Goal: Information Seeking & Learning: Find specific page/section

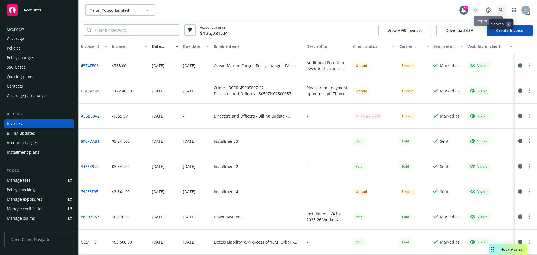
click at [501, 11] on icon at bounding box center [500, 10] width 5 height 5
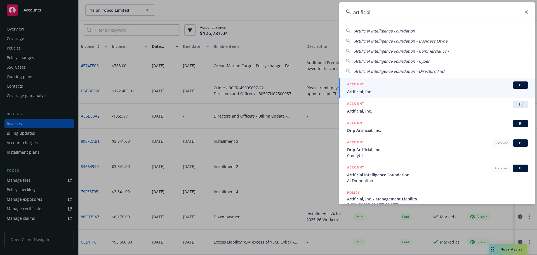
type input "artificial"
click at [386, 89] on span "Artificial, Inc." at bounding box center [437, 92] width 181 height 6
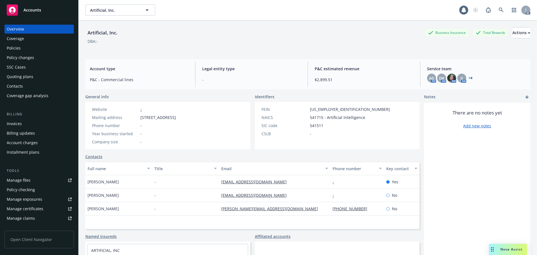
click at [46, 50] on div "Policies" at bounding box center [39, 48] width 65 height 9
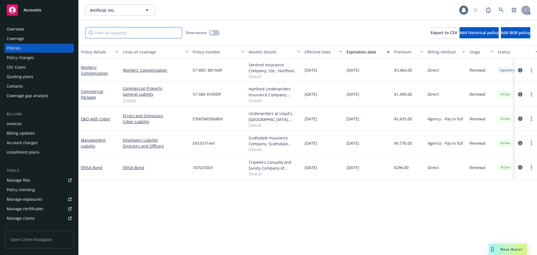
click at [143, 35] on input "Filter by keyword..." at bounding box center [133, 32] width 97 height 11
paste input "BR1N4F"
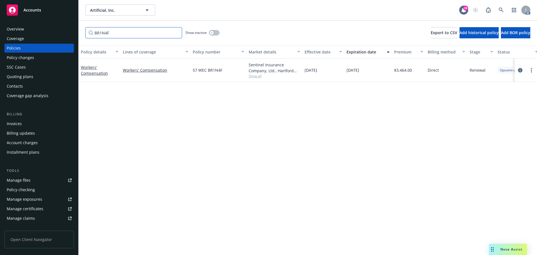
type input "BR1N4F"
click at [495, 10] on div "AC" at bounding box center [499, 9] width 60 height 11
click at [498, 10] on link at bounding box center [500, 9] width 11 height 11
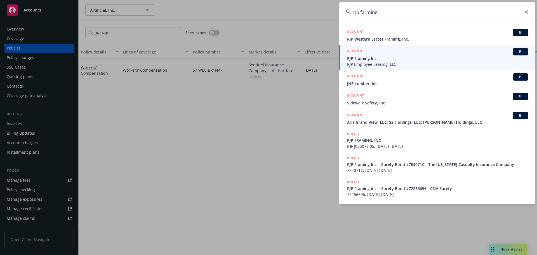
type input "rjp farming"
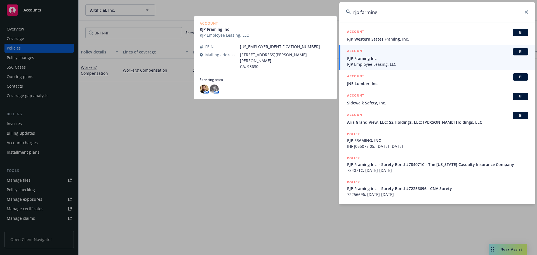
click at [405, 54] on div "ACCOUNT BI" at bounding box center [437, 51] width 181 height 7
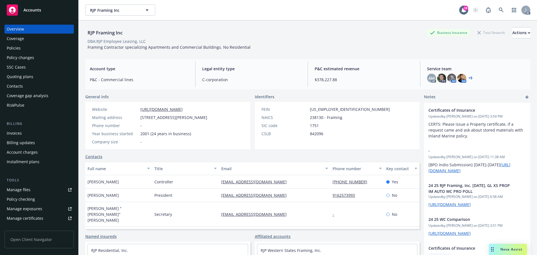
click at [32, 48] on div "Policies" at bounding box center [39, 48] width 65 height 9
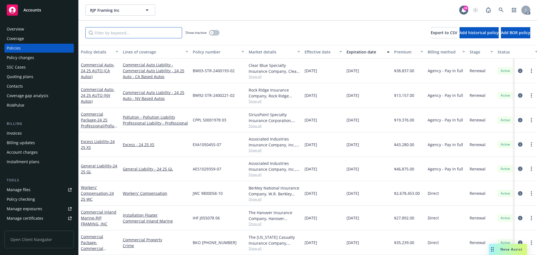
click at [147, 32] on input "Filter by keyword..." at bounding box center [133, 32] width 97 height 11
paste input "HY7975"
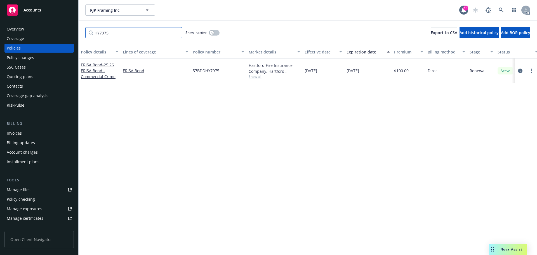
type input "HY7975"
click at [505, 13] on link at bounding box center [500, 9] width 11 height 11
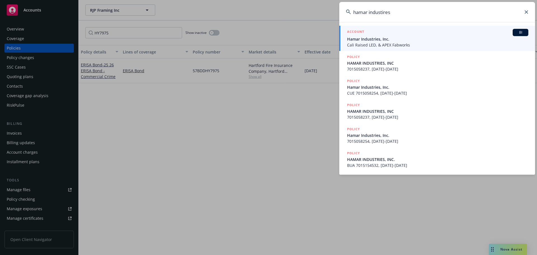
type input "hamar industires"
click at [418, 43] on span "Cali Raised LED, & APEX Fabworks" at bounding box center [437, 45] width 181 height 6
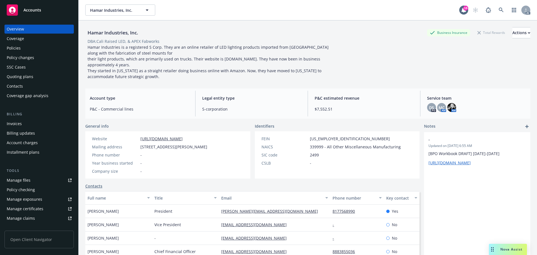
click at [38, 49] on div "Policies" at bounding box center [39, 48] width 65 height 9
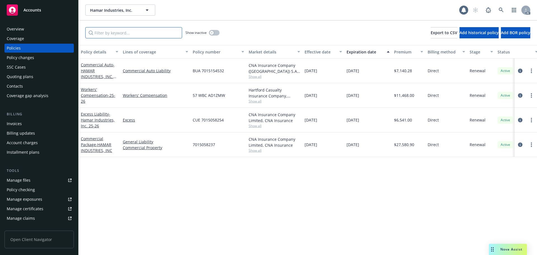
click at [127, 30] on input "Filter by keyword..." at bounding box center [133, 32] width 97 height 11
paste input "AD1ZMW"
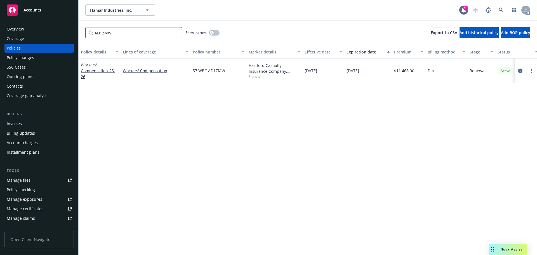
type input "AD1ZMW"
click at [35, 29] on div "Overview" at bounding box center [39, 29] width 65 height 9
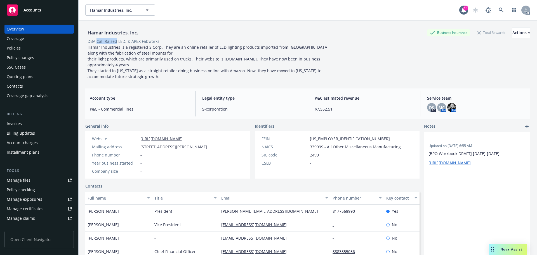
drag, startPoint x: 117, startPoint y: 41, endPoint x: 97, endPoint y: 42, distance: 19.3
click at [97, 42] on div "DBA: Cali Raised LED, & APEX Fabworks" at bounding box center [123, 41] width 72 height 6
copy div "Cali Raised"
click at [498, 9] on icon at bounding box center [500, 10] width 5 height 5
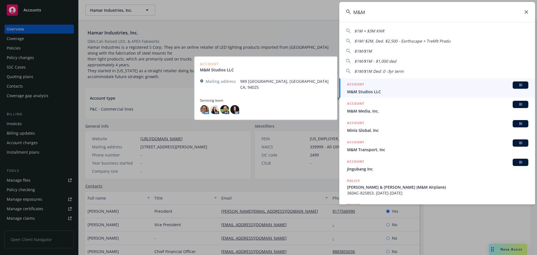
type input "M&M"
click at [388, 89] on span "M&M Studios LLC" at bounding box center [437, 92] width 181 height 6
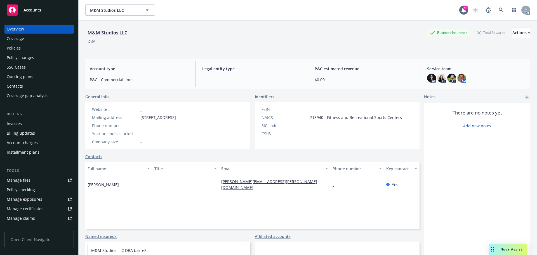
click at [27, 49] on div "Policies" at bounding box center [39, 48] width 65 height 9
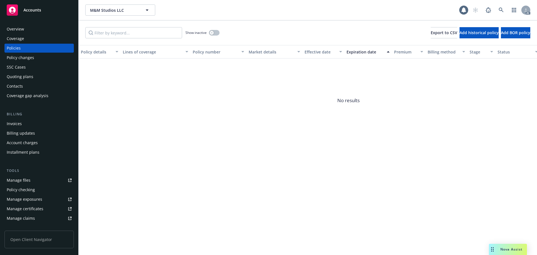
click at [219, 35] on div "Show inactive" at bounding box center [202, 32] width 34 height 11
click at [216, 34] on button "button" at bounding box center [214, 33] width 11 height 6
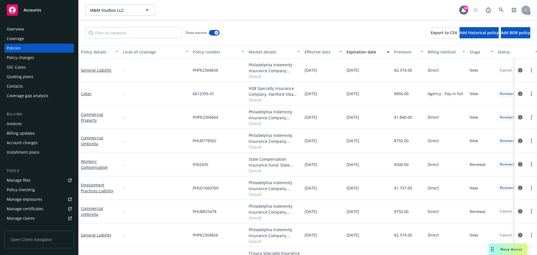
click at [22, 24] on div "Overview Coverage Policies Policy changes SSC Cases Quoting plans Contacts Cove…" at bounding box center [39, 136] width 78 height 237
click at [21, 28] on div "Overview" at bounding box center [15, 29] width 17 height 9
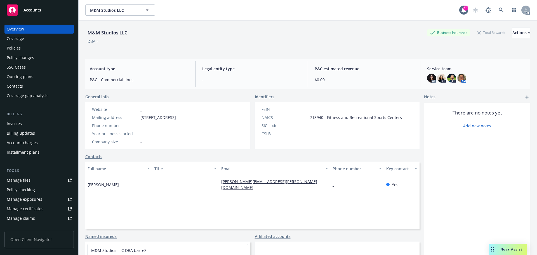
click at [20, 49] on div "Policies" at bounding box center [14, 48] width 14 height 9
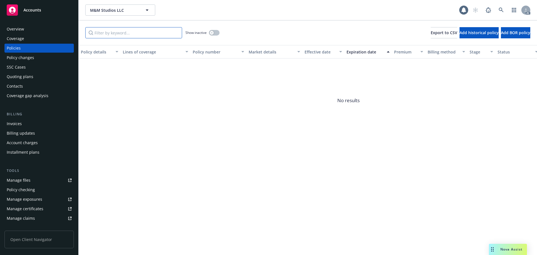
click at [133, 33] on input "Filter by keyword..." at bounding box center [133, 32] width 97 height 11
click at [503, 13] on link at bounding box center [500, 9] width 11 height 11
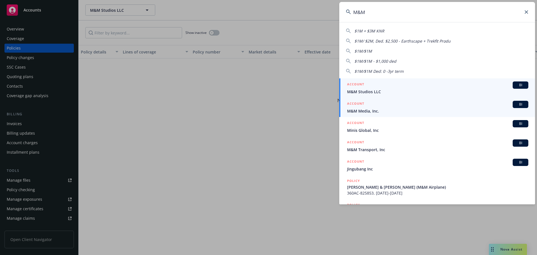
type input "M&M"
click at [411, 103] on div "ACCOUNT BI" at bounding box center [437, 104] width 181 height 7
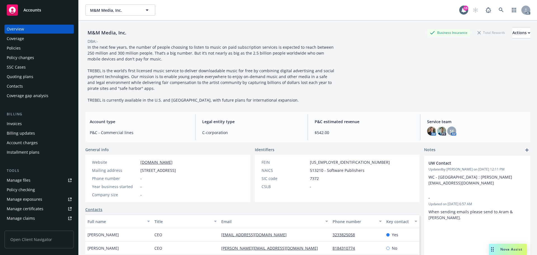
click at [27, 46] on div "Policies" at bounding box center [39, 48] width 65 height 9
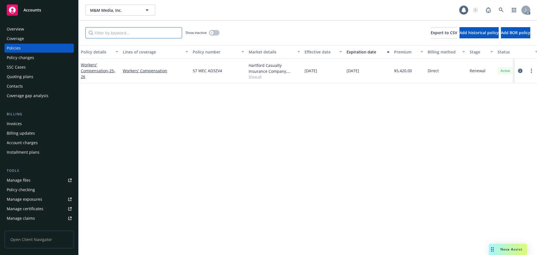
click at [132, 33] on input "Filter by keyword..." at bounding box center [133, 32] width 97 height 11
click at [497, 9] on link at bounding box center [500, 9] width 11 height 11
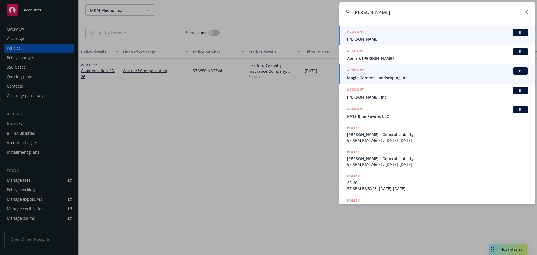
type input "[PERSON_NAME]"
click at [415, 34] on div "ACCOUNT BI" at bounding box center [437, 32] width 181 height 7
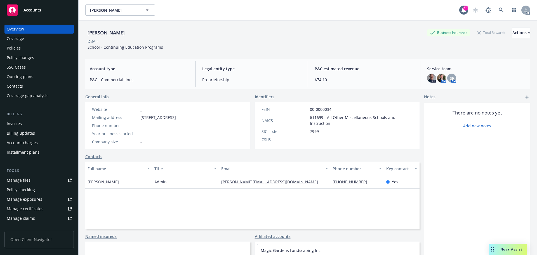
click at [36, 53] on div "Overview Coverage Policies Policy changes SSC Cases Quoting plans Contacts Cove…" at bounding box center [38, 62] width 69 height 75
click at [35, 50] on div "Policies" at bounding box center [39, 48] width 65 height 9
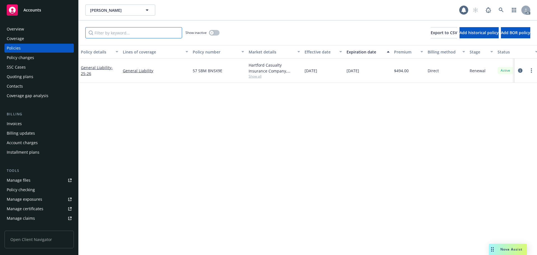
click at [129, 33] on input "Filter by keyword..." at bounding box center [133, 32] width 97 height 11
paste input "BN5X9E"
type input "BN5X9E"
click at [499, 8] on icon at bounding box center [500, 10] width 5 height 5
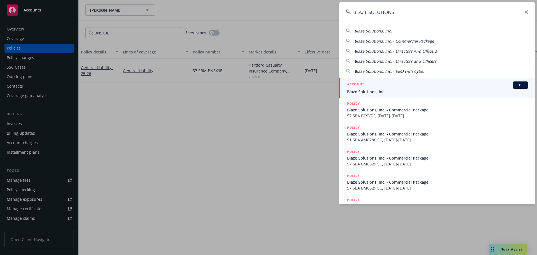
type input "BLAZE SOLUTIONS"
drag, startPoint x: 389, startPoint y: 83, endPoint x: 383, endPoint y: 82, distance: 5.9
click at [389, 84] on div "ACCOUNT BI" at bounding box center [437, 84] width 181 height 7
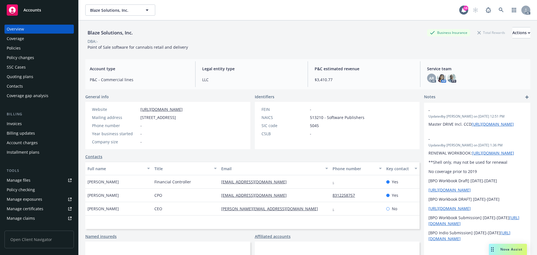
click at [49, 45] on div "Policies" at bounding box center [39, 48] width 65 height 9
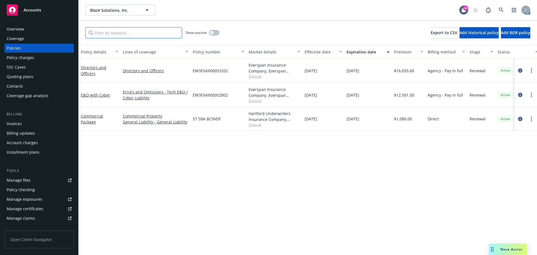
click at [109, 37] on input "Filter by keyword..." at bounding box center [133, 32] width 97 height 11
paste input "BC9VDF"
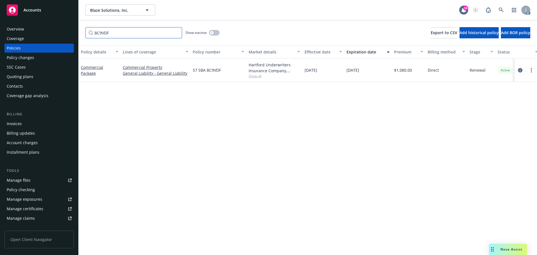
type input "BC9VDF"
click at [505, 9] on link at bounding box center [500, 9] width 11 height 11
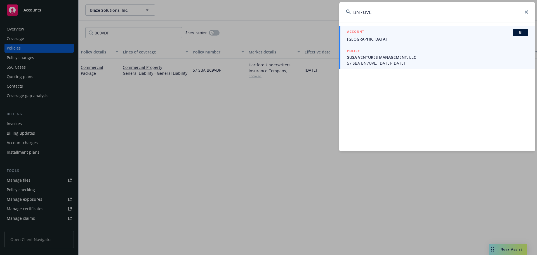
type input "BN7UVE"
click at [393, 64] on span "57 SBA BN7UVE, [DATE]-[DATE]" at bounding box center [437, 63] width 181 height 6
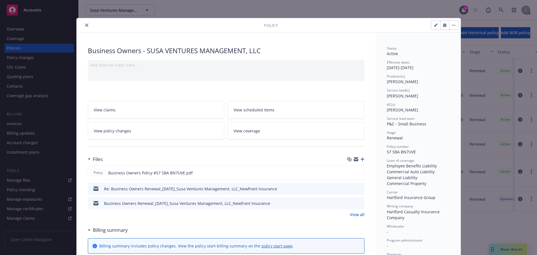
click at [86, 23] on button "close" at bounding box center [86, 25] width 7 height 7
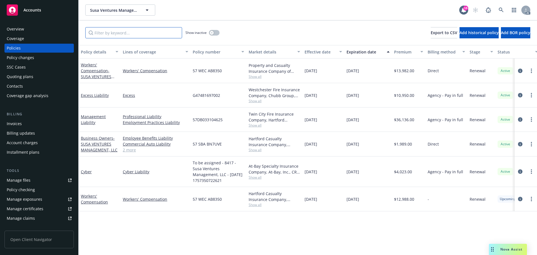
click at [151, 33] on input "Filter by keyword..." at bounding box center [133, 32] width 97 height 11
paste input "BN7UVE"
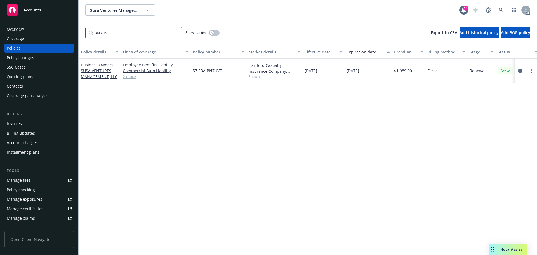
type input "BN7UVE"
click at [501, 10] on icon at bounding box center [500, 10] width 5 height 5
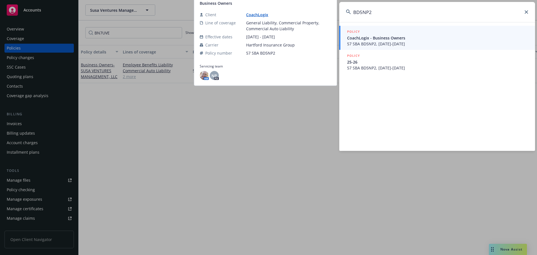
type input "BD5NP2"
click at [390, 43] on span "57 SBA BD5NP2, [DATE]-[DATE]" at bounding box center [437, 44] width 181 height 6
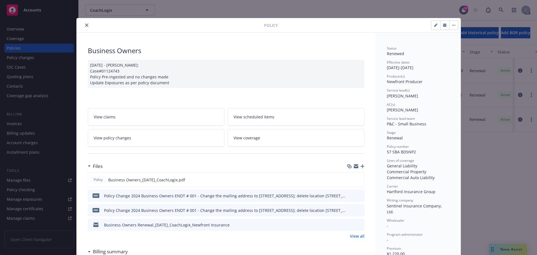
click at [83, 25] on button "close" at bounding box center [86, 25] width 7 height 7
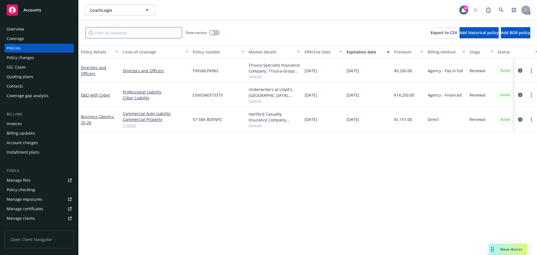
click at [129, 33] on input "Filter by keyword..." at bounding box center [133, 32] width 97 height 11
paste input "BD5NP2"
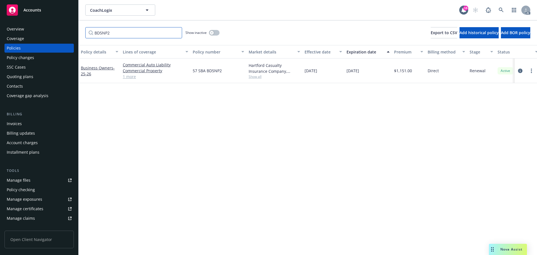
type input "BD5NP2"
click at [498, 11] on link at bounding box center [500, 9] width 11 height 11
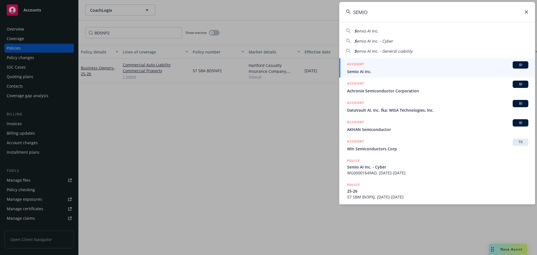
type input "SEMIO"
click at [373, 70] on span "Semio AI Inc." at bounding box center [437, 71] width 181 height 6
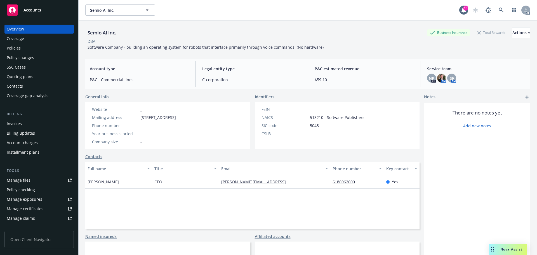
drag, startPoint x: 32, startPoint y: 49, endPoint x: 35, endPoint y: 47, distance: 4.0
click at [32, 49] on div "Policies" at bounding box center [39, 48] width 65 height 9
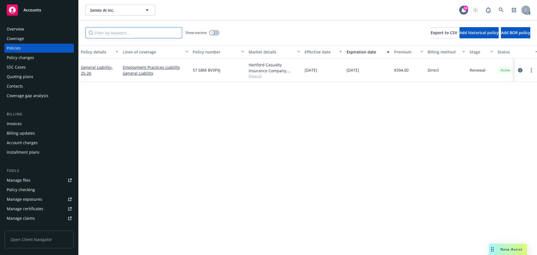
click at [121, 29] on input "Filter by keyword..." at bounding box center [133, 32] width 97 height 11
paste input "BV3PXJ"
type input "BV3PXJ"
click at [499, 10] on icon at bounding box center [500, 10] width 5 height 5
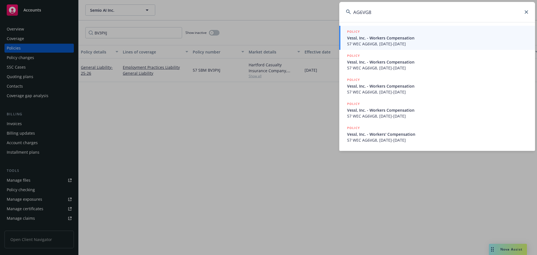
type input "AG6VG8"
drag, startPoint x: 370, startPoint y: 37, endPoint x: 301, endPoint y: 47, distance: 70.3
click at [371, 37] on span "Vessl, Inc. - Workers Compensation" at bounding box center [437, 38] width 181 height 6
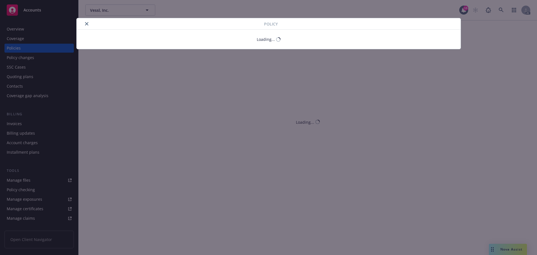
click at [88, 24] on icon "close" at bounding box center [86, 23] width 3 height 3
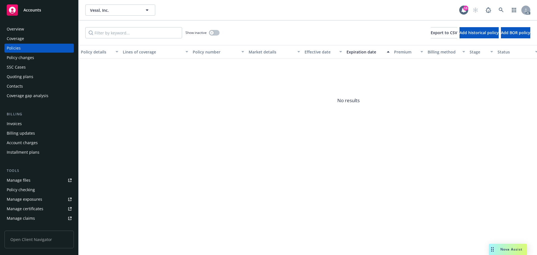
click at [213, 29] on div "Show inactive" at bounding box center [202, 32] width 34 height 11
drag, startPoint x: 212, startPoint y: 32, endPoint x: 145, endPoint y: 33, distance: 67.1
click at [208, 33] on div "Show inactive" at bounding box center [202, 32] width 34 height 11
drag, startPoint x: 213, startPoint y: 32, endPoint x: 205, endPoint y: 32, distance: 7.8
click at [213, 32] on div "button" at bounding box center [212, 33] width 4 height 4
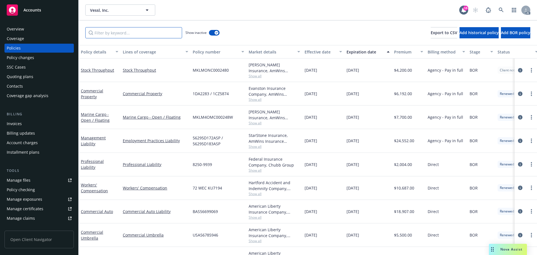
click at [139, 38] on input "Filter by keyword..." at bounding box center [133, 32] width 97 height 11
paste input "AG6VG8"
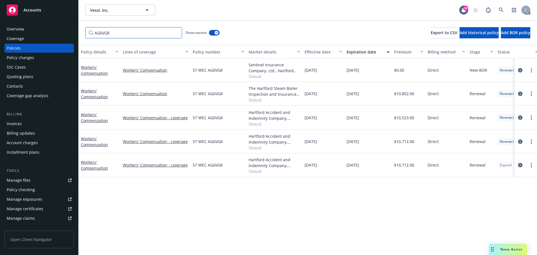
type input "AG6VG8"
click at [499, 8] on icon at bounding box center [500, 10] width 5 height 5
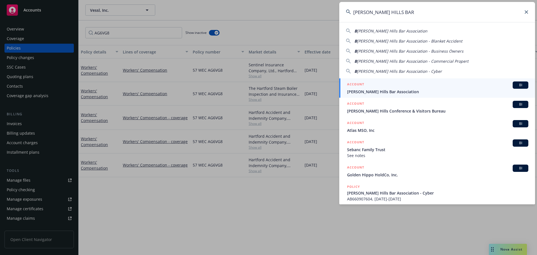
type input "[PERSON_NAME] HILLS BAR"
click at [404, 81] on div "ACCOUNT BI" at bounding box center [437, 84] width 181 height 7
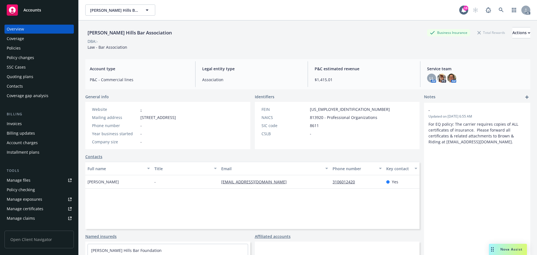
click at [20, 49] on div "Policies" at bounding box center [14, 48] width 14 height 9
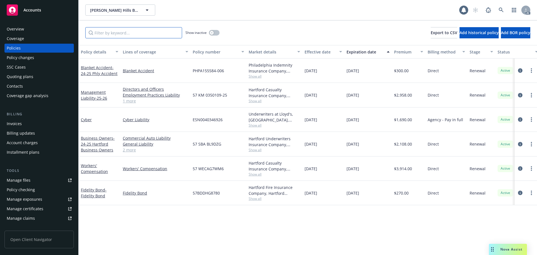
click at [139, 31] on input "Filter by keyword..." at bounding box center [133, 32] width 97 height 11
paste input "AG7WM6"
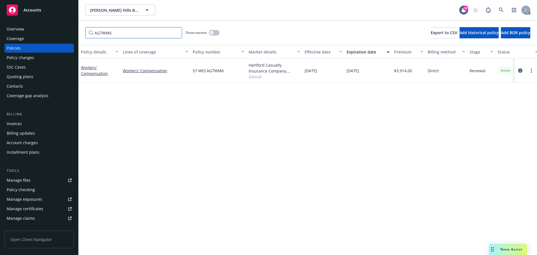
type input "AG7WM6"
drag, startPoint x: 217, startPoint y: 33, endPoint x: 226, endPoint y: 45, distance: 15.2
click at [217, 33] on button "button" at bounding box center [214, 33] width 11 height 6
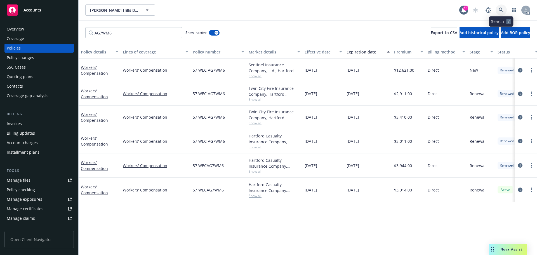
click at [498, 8] on link at bounding box center [500, 9] width 11 height 11
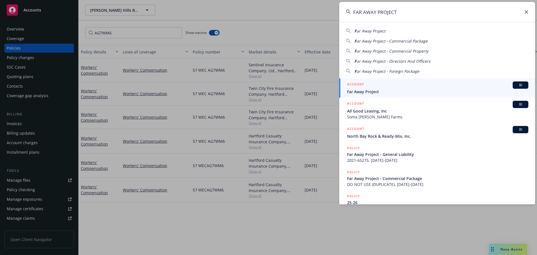
type input "FAR AWAY PROJECT"
click at [396, 85] on div "ACCOUNT BI" at bounding box center [437, 84] width 181 height 7
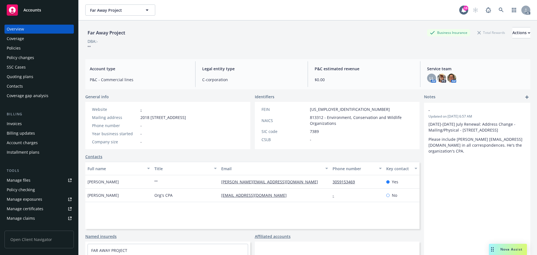
click at [15, 47] on div "Policies" at bounding box center [14, 48] width 14 height 9
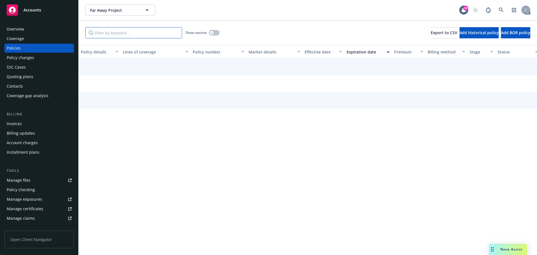
click at [124, 34] on input "Filter by keyword..." at bounding box center [133, 32] width 97 height 11
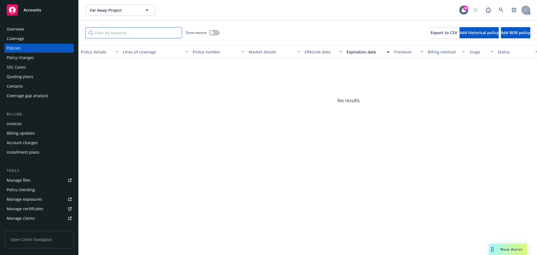
paste input "AG9YNP"
type input "AG9YNP"
click at [216, 34] on button "button" at bounding box center [214, 33] width 11 height 6
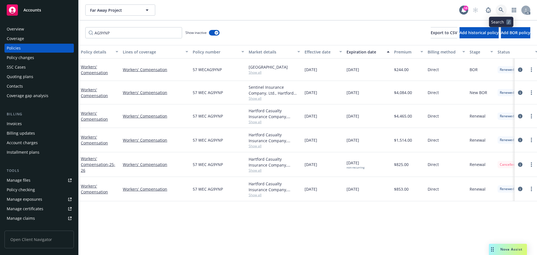
click at [496, 8] on link at bounding box center [500, 9] width 11 height 11
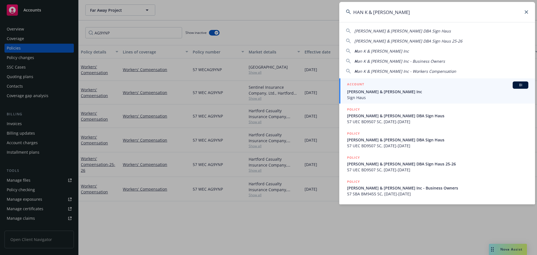
type input "HAN K & [PERSON_NAME]"
drag, startPoint x: 413, startPoint y: 87, endPoint x: 397, endPoint y: 83, distance: 15.8
click at [413, 87] on div "ACCOUNT BI" at bounding box center [437, 84] width 181 height 7
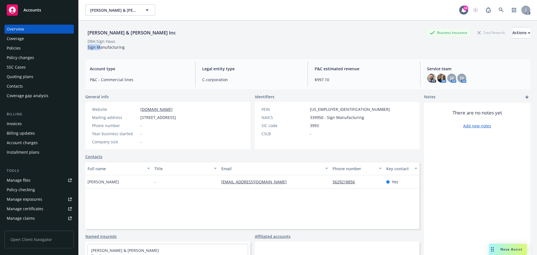
drag, startPoint x: 119, startPoint y: 40, endPoint x: 98, endPoint y: 44, distance: 21.6
click at [98, 44] on div "[PERSON_NAME] & [PERSON_NAME] Inc Business Insurance Total Rewards Actions DBA:…" at bounding box center [307, 38] width 445 height 23
click at [114, 39] on div "DBA: Sign Haus" at bounding box center [101, 41] width 28 height 6
drag, startPoint x: 117, startPoint y: 39, endPoint x: 98, endPoint y: 43, distance: 19.6
click at [98, 43] on span "DBA: Sign Haus" at bounding box center [101, 41] width 32 height 6
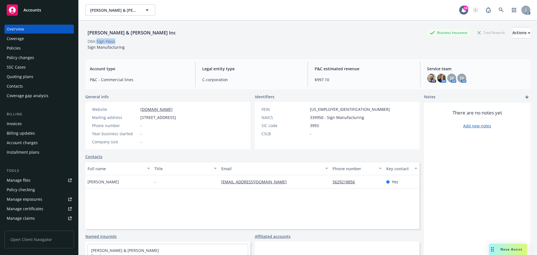
copy div "Sign Haus"
click at [30, 50] on div "Policies" at bounding box center [39, 48] width 65 height 9
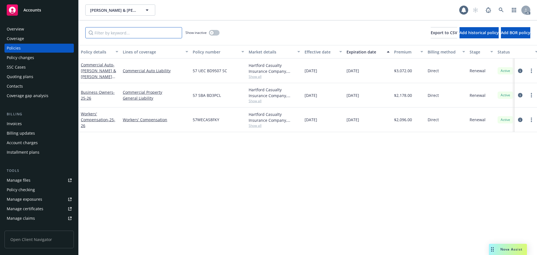
click at [121, 37] on input "Filter by keyword..." at bounding box center [133, 32] width 97 height 11
paste input "BD3PCL"
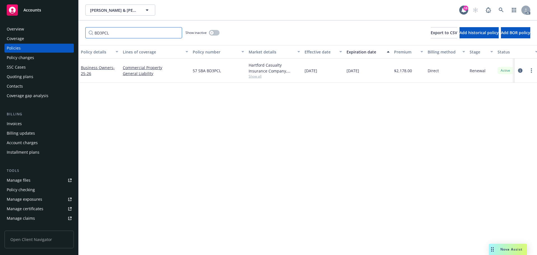
type input "BD3PCL"
click at [499, 9] on icon at bounding box center [500, 10] width 5 height 5
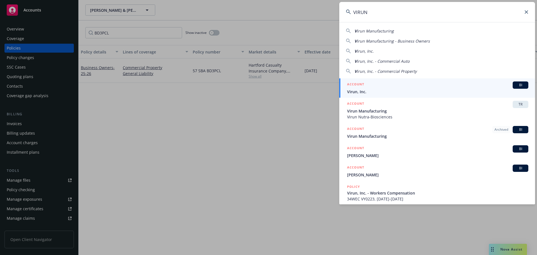
type input "VIRUN"
click at [394, 84] on div "ACCOUNT BI" at bounding box center [437, 84] width 181 height 7
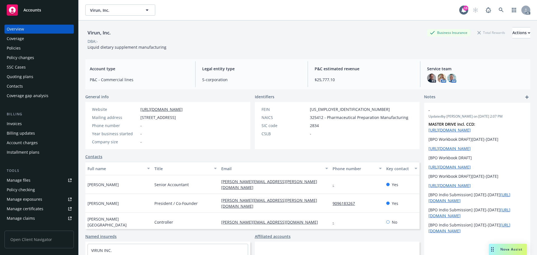
click at [36, 49] on div "Policies" at bounding box center [39, 48] width 65 height 9
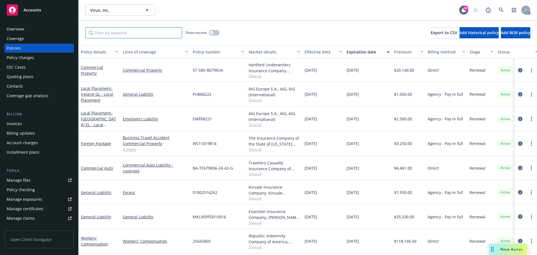
click at [132, 30] on input "Filter by keyword..." at bounding box center [133, 32] width 97 height 11
paste input "BD7MU4"
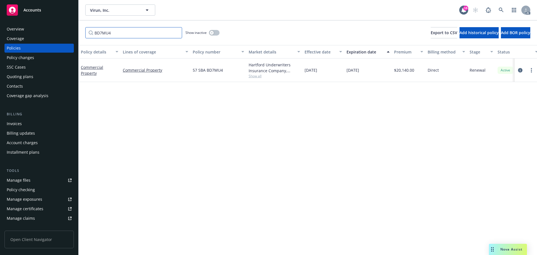
type input "BD7MU4"
click at [499, 10] on icon at bounding box center [500, 10] width 5 height 5
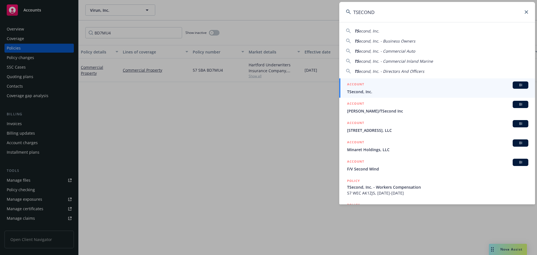
type input "TSECOND"
click at [390, 90] on span "TSecond, Inc." at bounding box center [437, 92] width 181 height 6
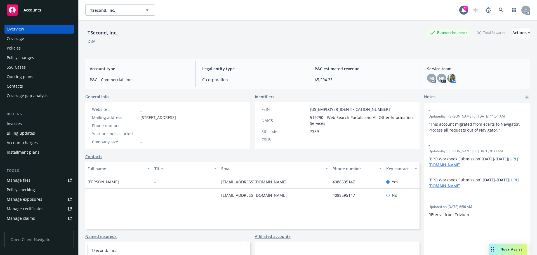
click at [45, 46] on div "Policies" at bounding box center [39, 48] width 65 height 9
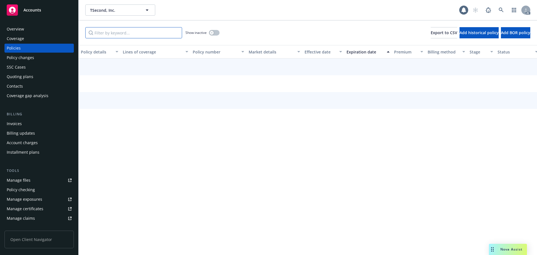
click at [145, 30] on input "Filter by keyword..." at bounding box center [133, 32] width 97 height 11
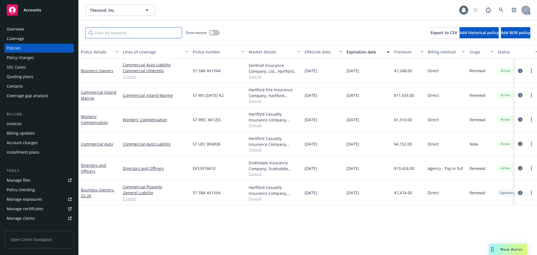
paste input "AX1XV4"
type input "AX1XV4"
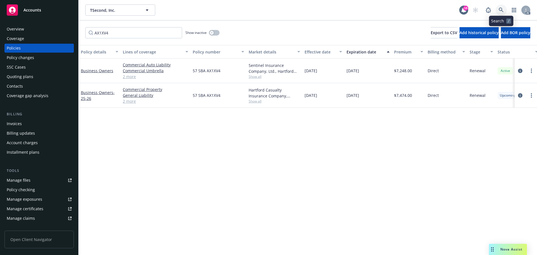
click at [502, 10] on icon at bounding box center [500, 10] width 5 height 5
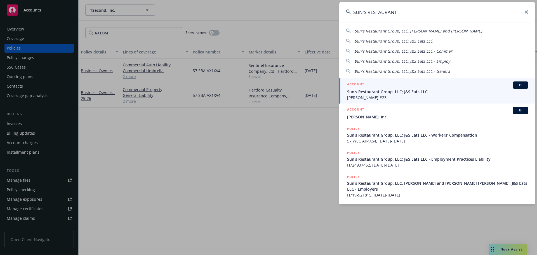
type input "SUN'S RESTAURANT"
click at [411, 92] on span "Sun's Restaurant Group, LLC; J&S Eats LLC" at bounding box center [437, 92] width 181 height 6
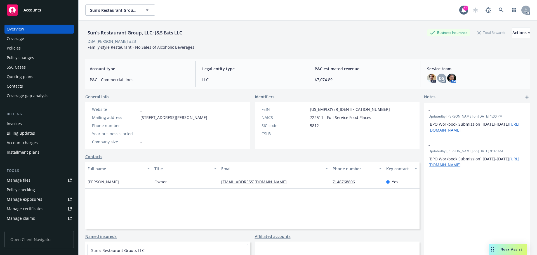
drag, startPoint x: 121, startPoint y: 42, endPoint x: 98, endPoint y: 42, distance: 22.6
click at [98, 42] on div "DBA: [PERSON_NAME] #23" at bounding box center [307, 41] width 445 height 6
copy div "[PERSON_NAME] #23"
drag, startPoint x: 188, startPoint y: 33, endPoint x: 155, endPoint y: 35, distance: 33.6
click at [155, 35] on div "Sun's Restaurant Group, LLC; J&S Eats LLC Business Insurance Total Rewards Acti…" at bounding box center [307, 32] width 445 height 11
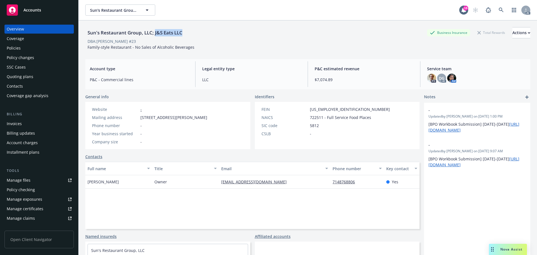
copy div "J&S Eats LLC"
click at [44, 47] on div "Policies" at bounding box center [39, 48] width 65 height 9
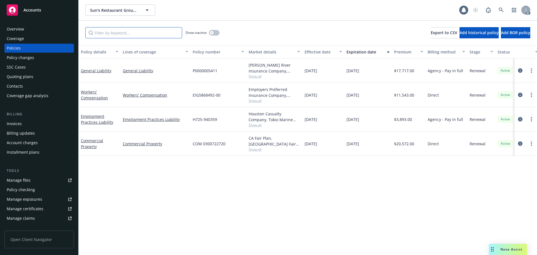
click at [132, 32] on input "Filter by keyword..." at bounding box center [133, 32] width 97 height 11
paste input "AK4X64"
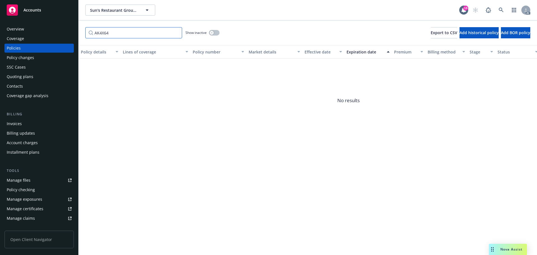
type input "AK4X64"
click at [215, 32] on button "button" at bounding box center [214, 33] width 11 height 6
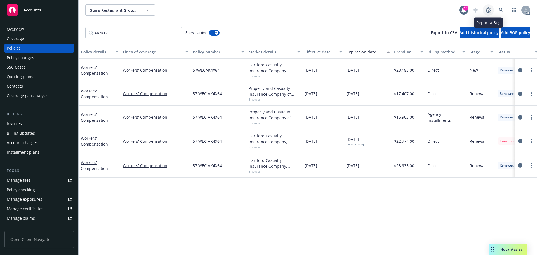
click at [492, 6] on link at bounding box center [487, 9] width 11 height 11
click at [498, 11] on icon at bounding box center [500, 10] width 5 height 5
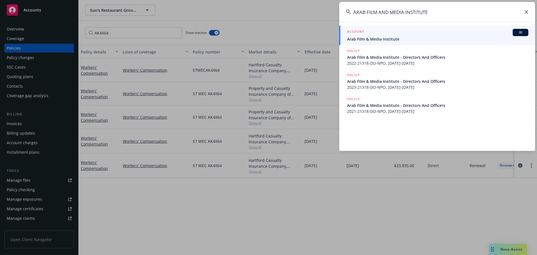
type input "ARAB FILM AND MEDIA INSTITUTE"
click at [404, 39] on span "Arab Film & Media Institute" at bounding box center [437, 39] width 181 height 6
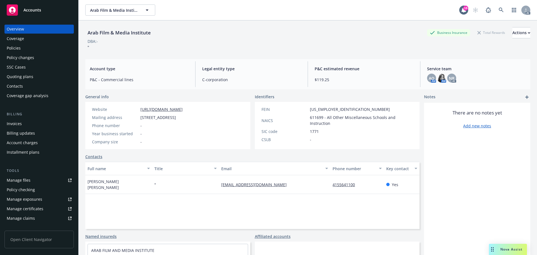
click at [34, 49] on div "Policies" at bounding box center [39, 48] width 65 height 9
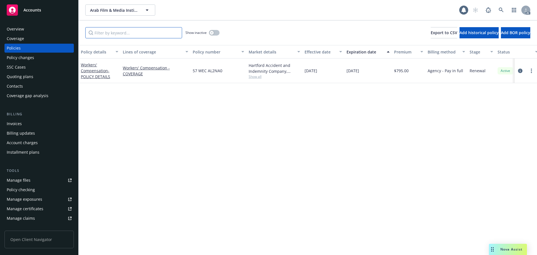
click at [126, 32] on input "Filter by keyword..." at bounding box center [133, 32] width 97 height 11
paste input "AL2NA0"
type input "AL2NA0"
click at [504, 8] on link at bounding box center [500, 9] width 11 height 11
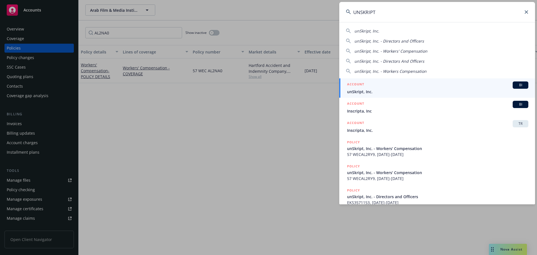
type input "UNSKRIPT"
click at [386, 92] on span "unSkript, Inc." at bounding box center [437, 92] width 181 height 6
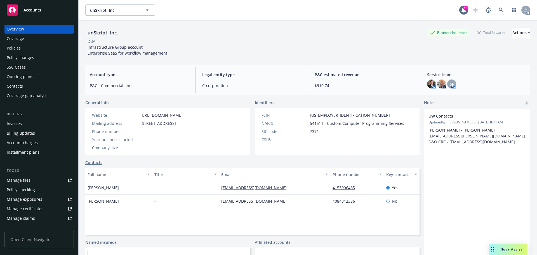
click at [18, 51] on div "Policies" at bounding box center [14, 48] width 14 height 9
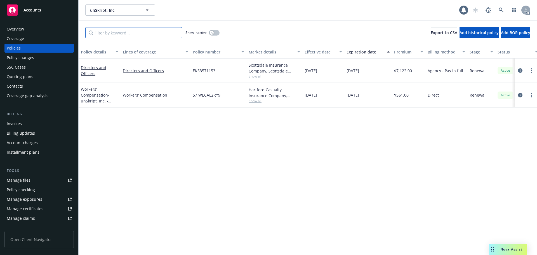
click at [149, 34] on input "Filter by keyword..." at bounding box center [133, 32] width 97 height 11
paste input "AL2RY9"
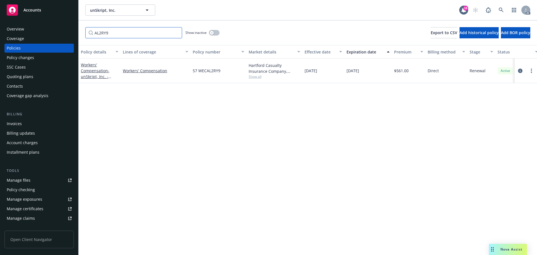
type input "AL2RY9"
click at [503, 11] on icon at bounding box center [500, 10] width 5 height 5
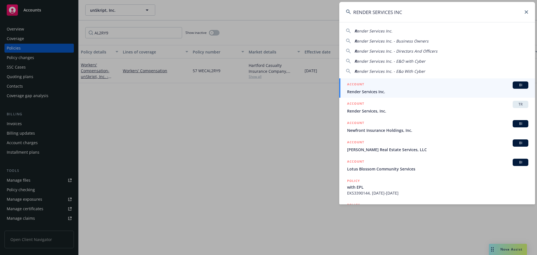
type input "RENDER SERVICES INC"
click at [404, 89] on span "Render Services Inc." at bounding box center [437, 92] width 181 height 6
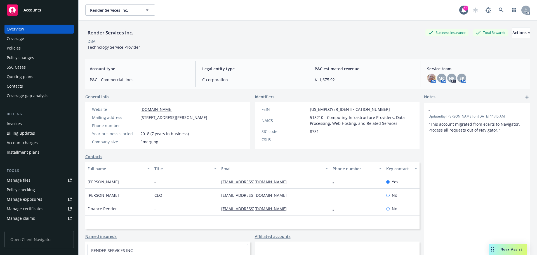
click at [25, 49] on div "Policies" at bounding box center [39, 48] width 65 height 9
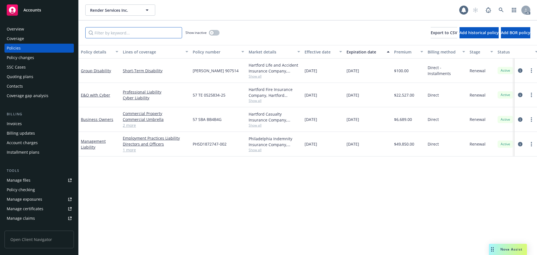
click at [135, 35] on input "Filter by keyword..." at bounding box center [133, 32] width 97 height 11
paste input "BB4B4G"
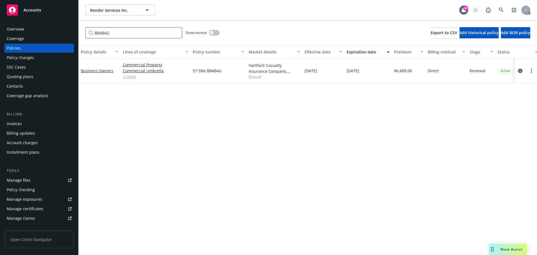
type input "BB4B4G"
click at [501, 6] on link at bounding box center [500, 9] width 11 height 11
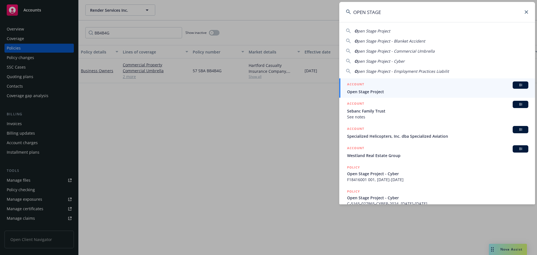
type input "OPEN STAGE"
click at [413, 84] on div "ACCOUNT BI" at bounding box center [437, 84] width 181 height 7
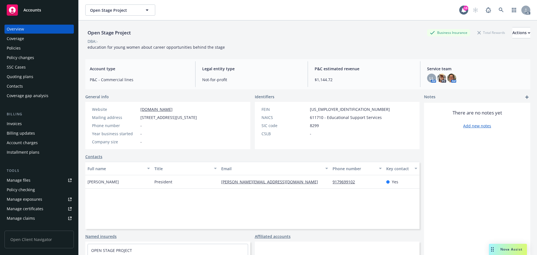
click at [35, 49] on div "Policies" at bounding box center [39, 48] width 65 height 9
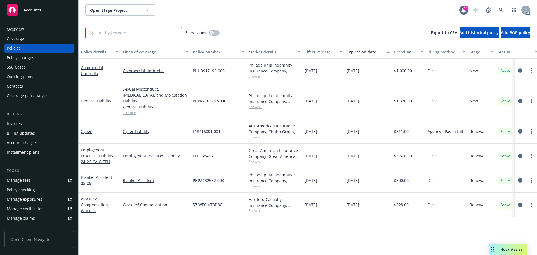
click at [109, 33] on input "Filter by keyword..." at bounding box center [133, 32] width 97 height 11
paste input "AT3D8C"
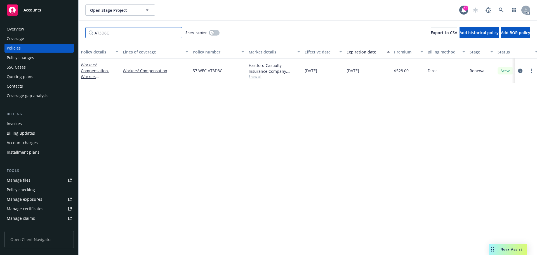
type input "AT3D8C"
click at [498, 10] on icon at bounding box center [500, 10] width 5 height 5
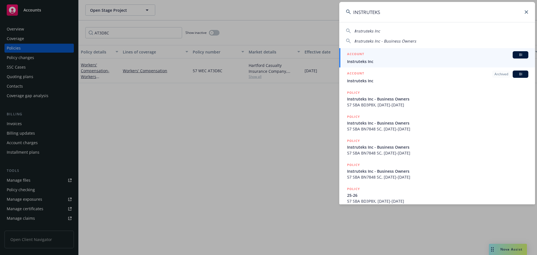
type input "INSTRUTEKS"
click at [402, 60] on span "Instruteks Inc" at bounding box center [437, 61] width 181 height 6
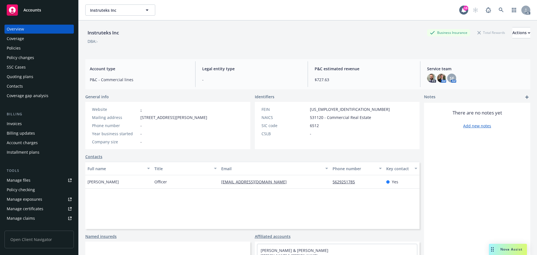
click at [38, 52] on div "Policies" at bounding box center [39, 48] width 65 height 9
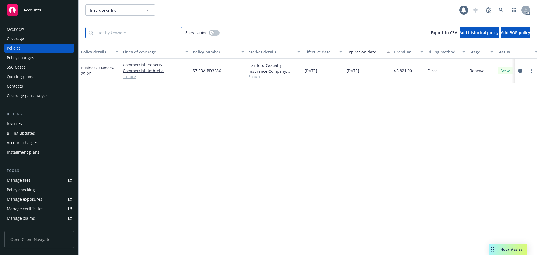
click at [132, 37] on input "Filter by keyword..." at bounding box center [133, 32] width 97 height 11
paste input "BD3P8X"
type input "BD3P8X"
click at [501, 9] on icon at bounding box center [500, 10] width 5 height 5
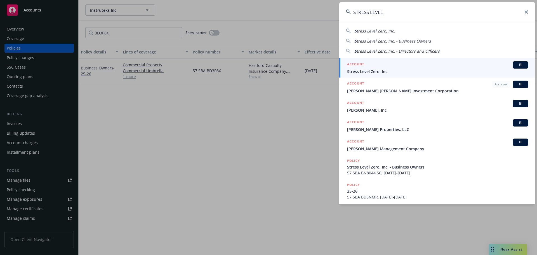
type input "STRESS LEVEL"
click at [411, 69] on span "Stress Level Zero, Inc." at bounding box center [437, 71] width 181 height 6
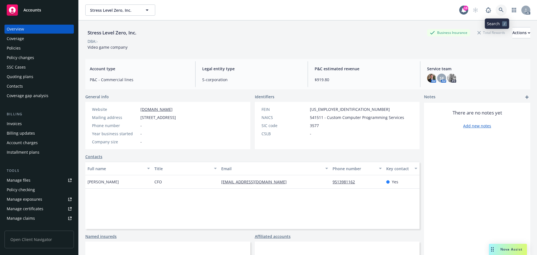
click at [497, 7] on link at bounding box center [500, 9] width 11 height 11
click at [20, 50] on div "Policies" at bounding box center [14, 48] width 14 height 9
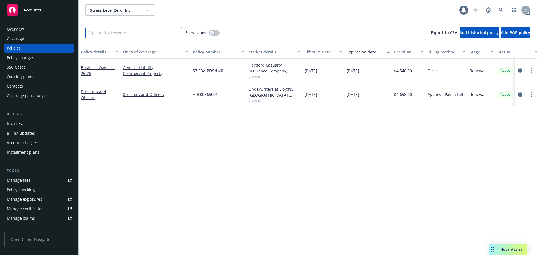
click at [123, 29] on input "Filter by keyword..." at bounding box center [133, 32] width 97 height 11
paste input "BD5NMR"
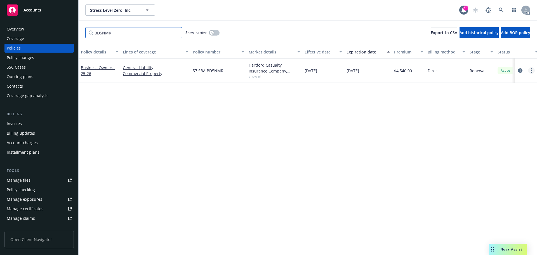
type input "BD5NMR"
click at [500, 8] on link at bounding box center [500, 9] width 11 height 11
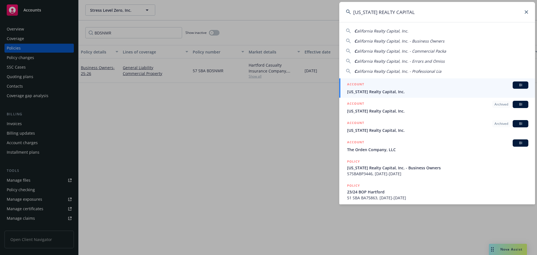
type input "[US_STATE] REALTY CAPITAL"
click at [399, 87] on div "ACCOUNT BI" at bounding box center [437, 84] width 181 height 7
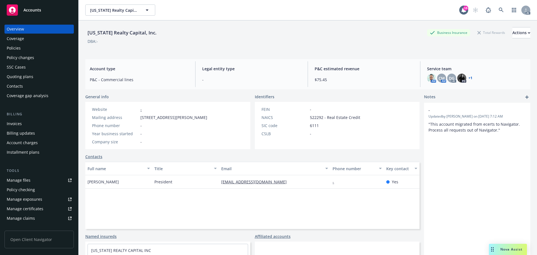
click at [22, 46] on div "Policies" at bounding box center [39, 48] width 65 height 9
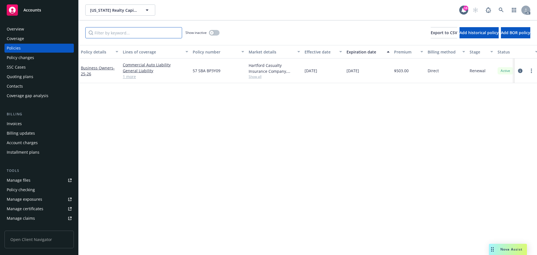
click at [138, 28] on input "Filter by keyword..." at bounding box center [133, 32] width 97 height 11
paste input "BP3Y09"
type input "BP3Y09"
click at [506, 9] on div "AC" at bounding box center [499, 9] width 60 height 11
click at [502, 8] on icon at bounding box center [500, 10] width 5 height 5
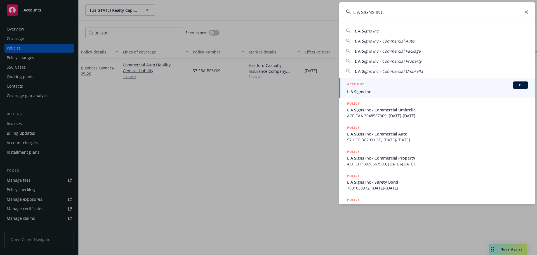
type input "L A SIGNS INC"
click at [409, 86] on div "ACCOUNT BI" at bounding box center [437, 84] width 181 height 7
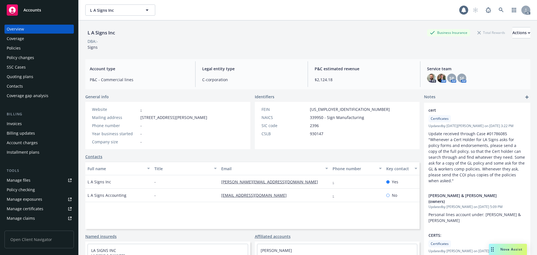
click at [38, 50] on div "Policies" at bounding box center [39, 48] width 65 height 9
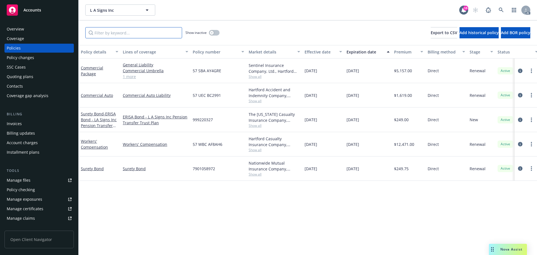
click at [141, 32] on input "Filter by keyword..." at bounding box center [133, 32] width 97 height 11
paste input "AY4GRE"
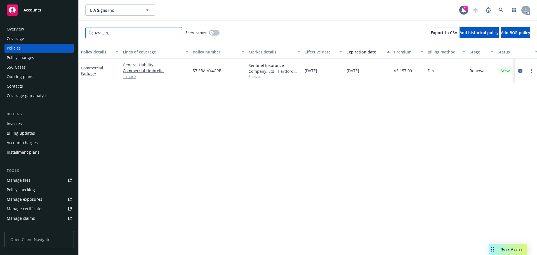
type input "AY4GRE"
click at [502, 12] on icon at bounding box center [500, 10] width 5 height 5
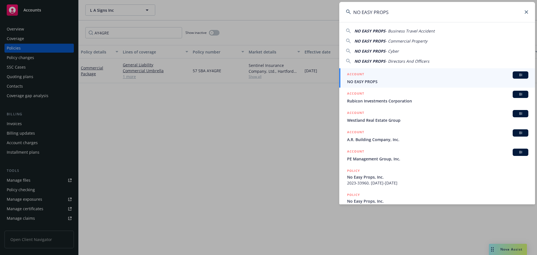
type input "NO EASY PROPS"
click at [380, 76] on div "ACCOUNT BI" at bounding box center [437, 74] width 181 height 7
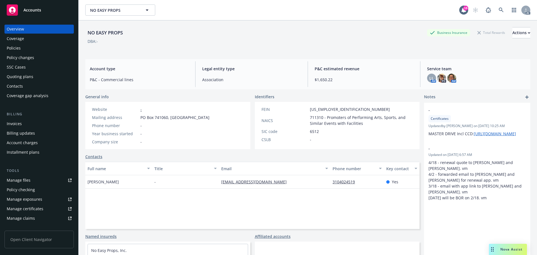
click at [34, 46] on div "Policies" at bounding box center [39, 48] width 65 height 9
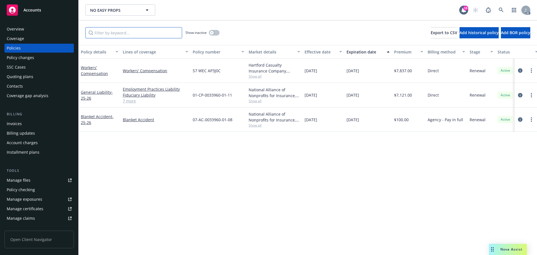
click at [113, 35] on input "Filter by keyword..." at bounding box center [133, 32] width 97 height 11
paste input "1,049.40"
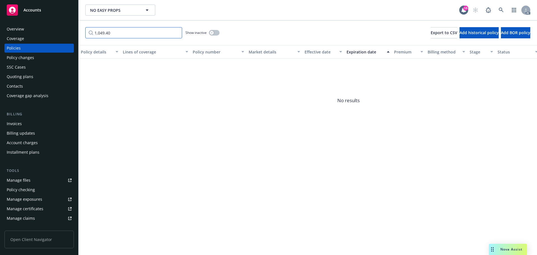
click at [121, 35] on input "1,049.40" at bounding box center [133, 32] width 97 height 11
paste input "AP3J0C"
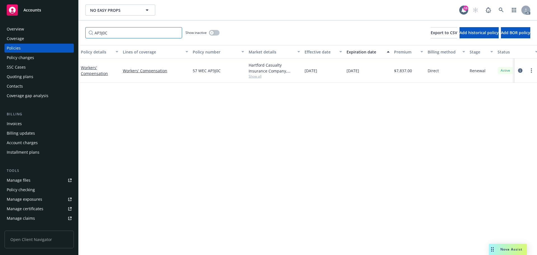
type input "AP3J0C"
click at [502, 10] on icon at bounding box center [500, 10] width 5 height 5
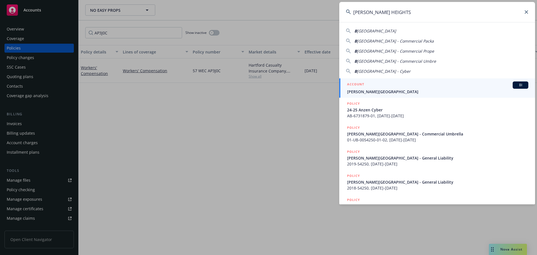
type input "[PERSON_NAME] HEIGHTS"
click at [396, 87] on div "ACCOUNT BI" at bounding box center [437, 84] width 181 height 7
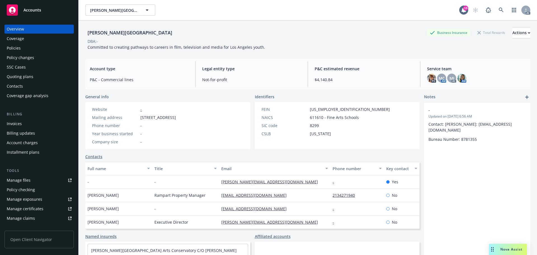
click at [31, 47] on div "Policies" at bounding box center [39, 48] width 65 height 9
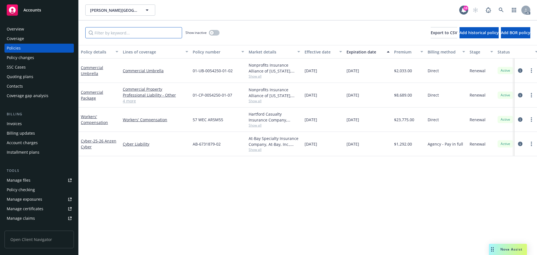
click at [151, 32] on input "Filter by keyword..." at bounding box center [133, 32] width 97 height 11
paste input "AR5M55"
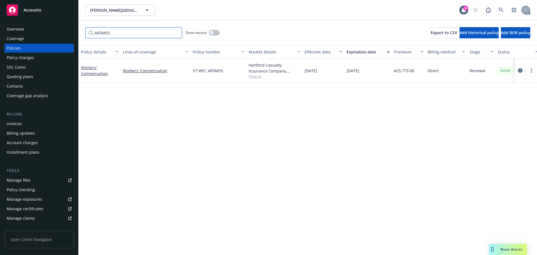
type input "AR5M55"
click at [502, 12] on icon at bounding box center [500, 10] width 5 height 5
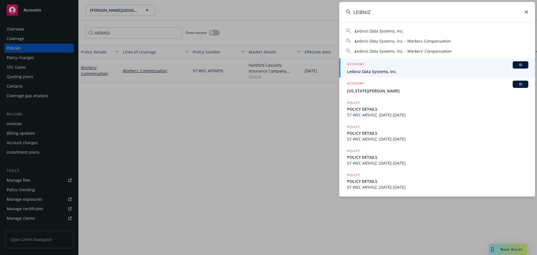
type input "LEIBNIZ"
click at [388, 71] on span "Leibniz Data Systems, Inc." at bounding box center [437, 71] width 181 height 6
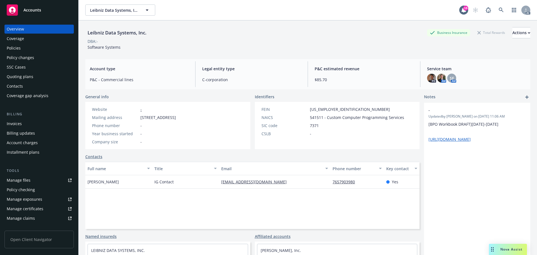
click at [39, 46] on div "Policies" at bounding box center [39, 48] width 65 height 9
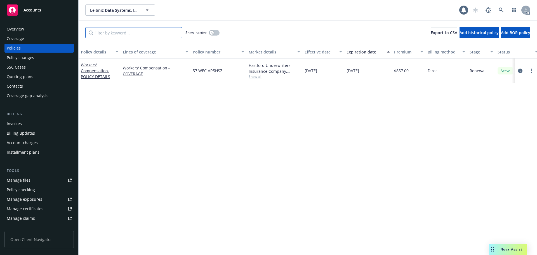
click at [134, 32] on input "Filter by keyword..." at bounding box center [133, 32] width 97 height 11
paste input "AR5HSZ"
type input "AR5HSZ"
click at [505, 10] on link at bounding box center [500, 9] width 11 height 11
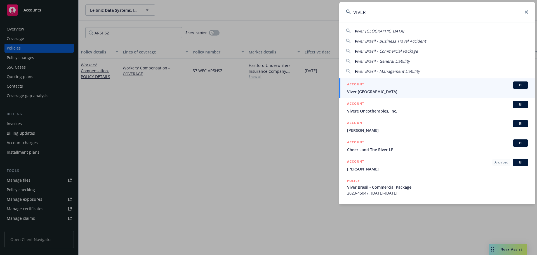
type input "VIVER"
click at [377, 88] on div "ACCOUNT BI" at bounding box center [437, 84] width 181 height 7
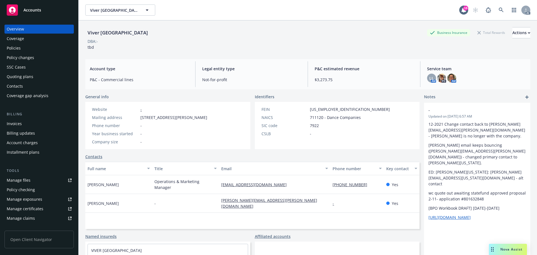
click at [45, 47] on div "Policies" at bounding box center [39, 48] width 65 height 9
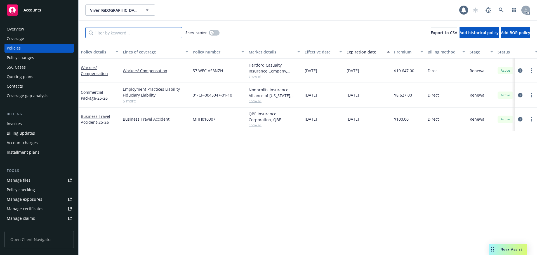
click at [130, 32] on input "Filter by keyword..." at bounding box center [133, 32] width 97 height 11
click at [109, 35] on input "Filter by keyword..." at bounding box center [133, 32] width 97 height 11
paste input "AS3NZN"
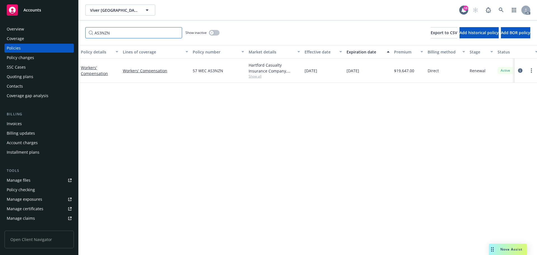
type input "AS3NZN"
click at [503, 9] on icon at bounding box center [500, 10] width 5 height 5
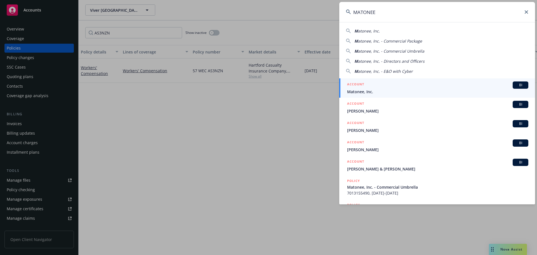
type input "MATONEE"
drag, startPoint x: 376, startPoint y: 91, endPoint x: 368, endPoint y: 87, distance: 8.5
click at [376, 91] on span "Matonee, Inc." at bounding box center [437, 92] width 181 height 6
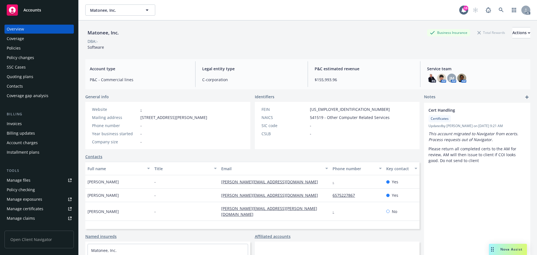
click at [22, 44] on div "Policies" at bounding box center [39, 48] width 65 height 9
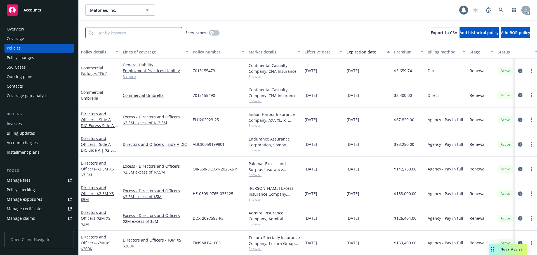
click at [142, 37] on input "Filter by keyword..." at bounding box center [133, 32] width 97 height 11
paste input "IW9470"
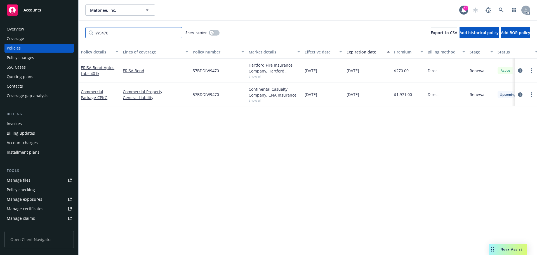
type input "IW9470"
click at [502, 6] on link at bounding box center [500, 9] width 11 height 11
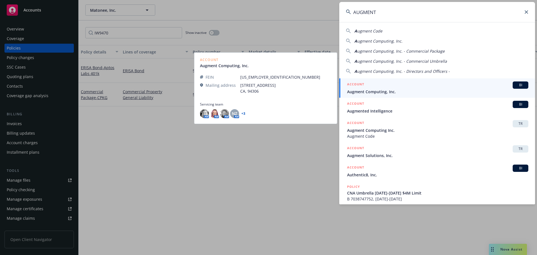
type input "AUGMENT"
click at [398, 87] on div "ACCOUNT BI" at bounding box center [437, 84] width 181 height 7
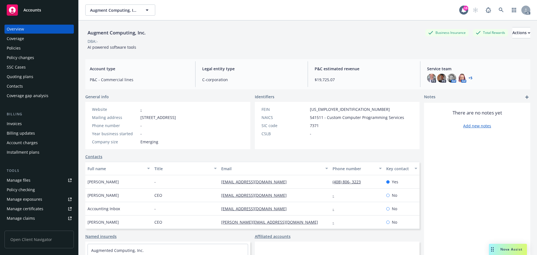
click at [30, 48] on div "Policies" at bounding box center [39, 48] width 65 height 9
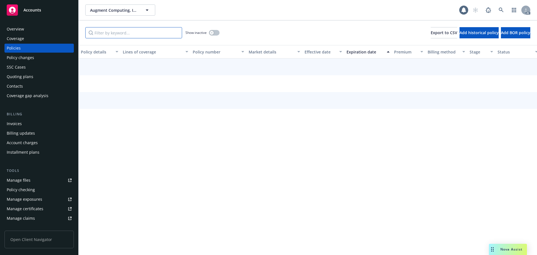
click at [114, 30] on input "Filter by keyword..." at bounding box center [133, 32] width 97 height 11
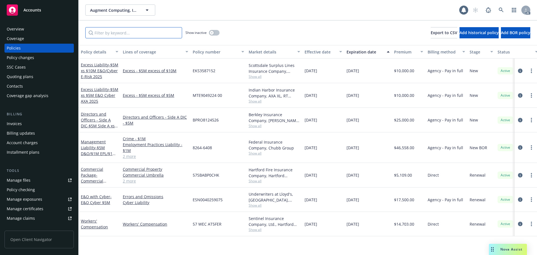
paste input "AT5FER"
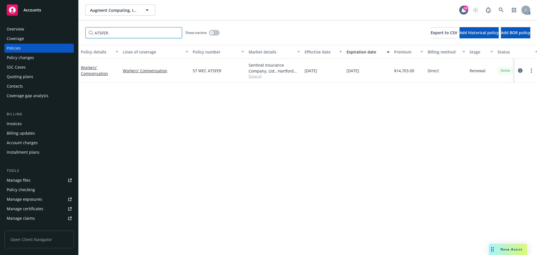
type input "AT5FER"
click at [509, 9] on link "button" at bounding box center [513, 9] width 11 height 11
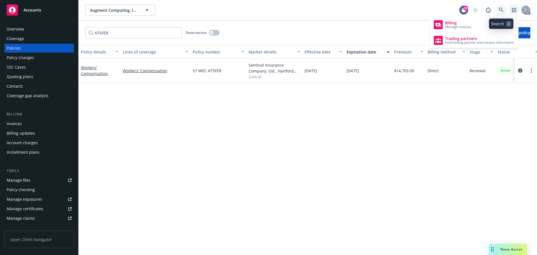
click at [503, 9] on icon at bounding box center [500, 10] width 5 height 5
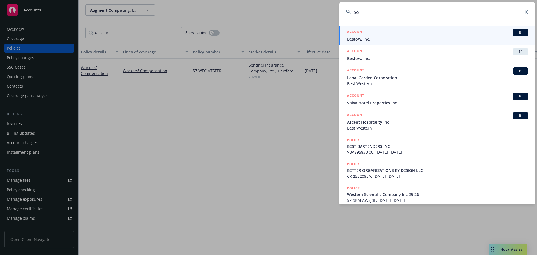
type input "b"
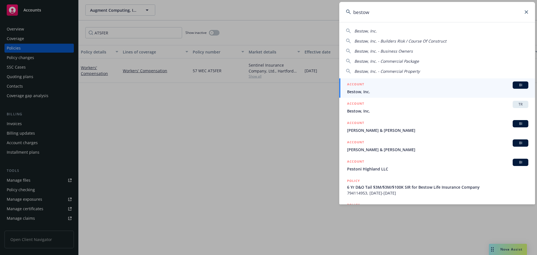
type input "bestow"
click at [429, 89] on span "Bestow, Inc." at bounding box center [437, 92] width 181 height 6
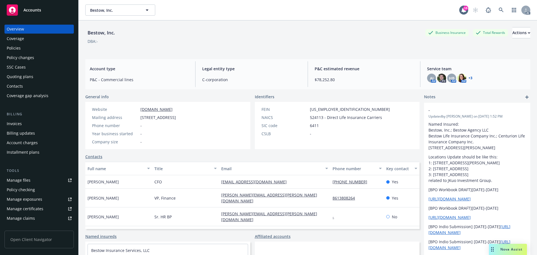
click at [21, 46] on div "Policies" at bounding box center [39, 48] width 65 height 9
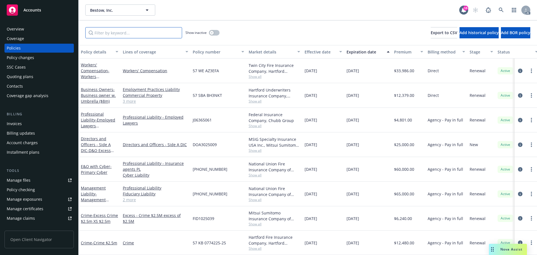
click at [109, 35] on input "Filter by keyword..." at bounding box center [133, 32] width 97 height 11
paste input "AZ3EFA"
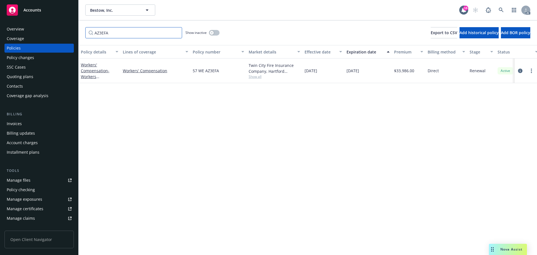
type input "AZ3EFA"
click at [501, 10] on icon at bounding box center [500, 10] width 5 height 5
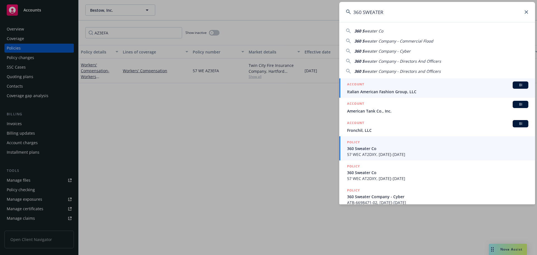
type input "360 SWEATER"
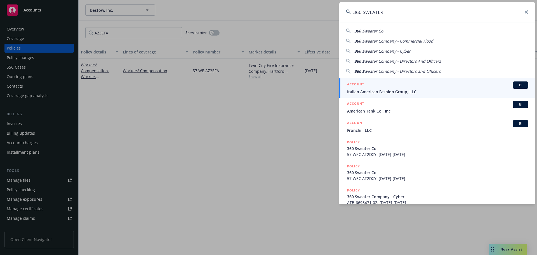
click at [418, 148] on span "360 Sweater Co" at bounding box center [437, 148] width 181 height 6
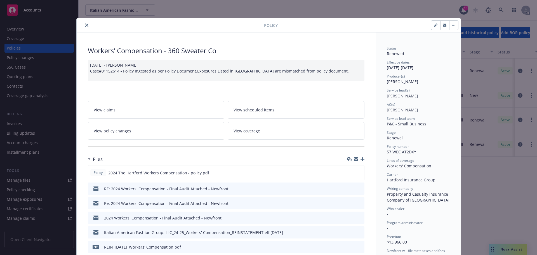
click at [85, 25] on icon "close" at bounding box center [86, 24] width 3 height 3
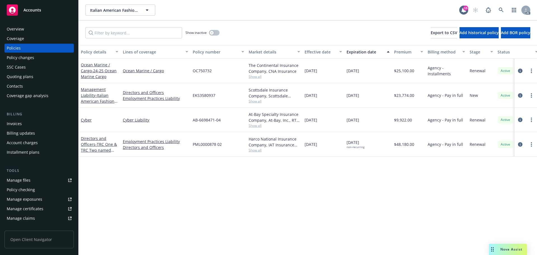
click at [28, 47] on div "Policies" at bounding box center [39, 48] width 65 height 9
click at [112, 33] on input "Filter by keyword..." at bounding box center [133, 32] width 97 height 11
paste input "AT2DXY"
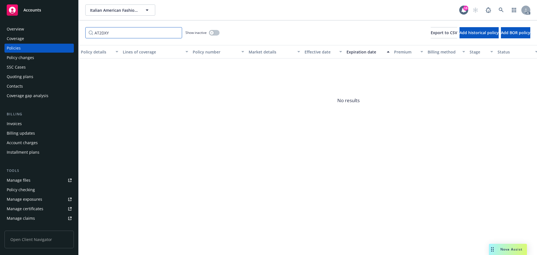
type input "AT2DXY"
click at [211, 33] on icon "button" at bounding box center [211, 33] width 2 height 2
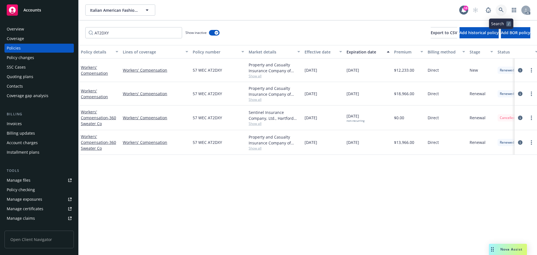
click at [497, 9] on link at bounding box center [500, 9] width 11 height 11
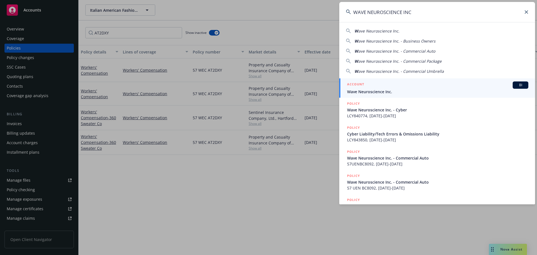
type input "WAVE NEUROSCIENCE INC"
click at [403, 88] on div "ACCOUNT BI" at bounding box center [437, 84] width 181 height 7
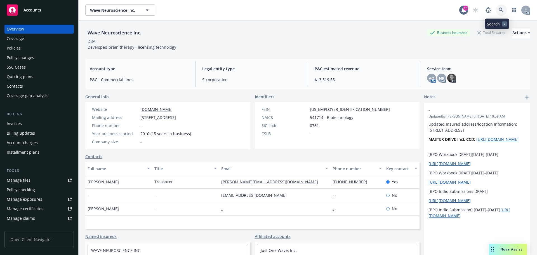
click at [495, 8] on link at bounding box center [500, 9] width 11 height 11
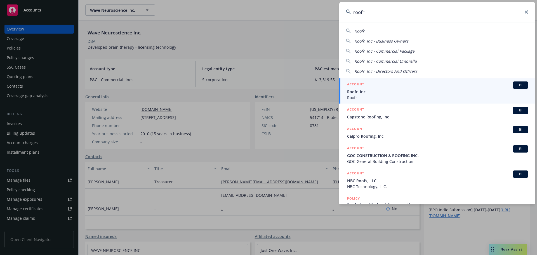
type input "roofr"
click at [372, 96] on span "Roofr" at bounding box center [437, 97] width 181 height 6
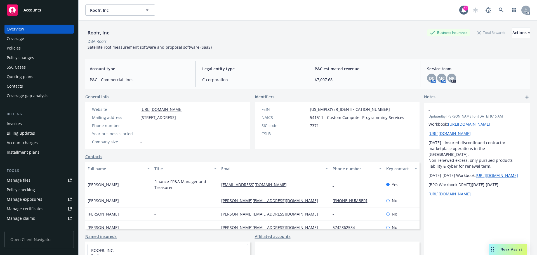
click at [37, 51] on div "Policies" at bounding box center [39, 48] width 65 height 9
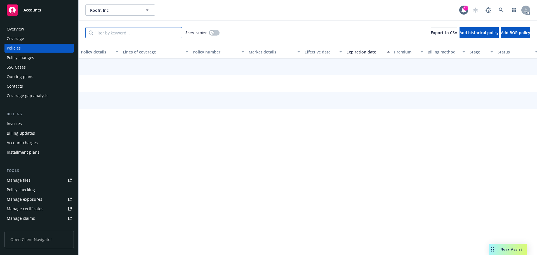
click at [116, 36] on input "Filter by keyword..." at bounding box center [133, 32] width 97 height 11
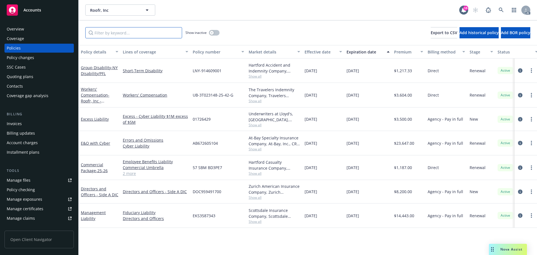
paste input "BO5953"
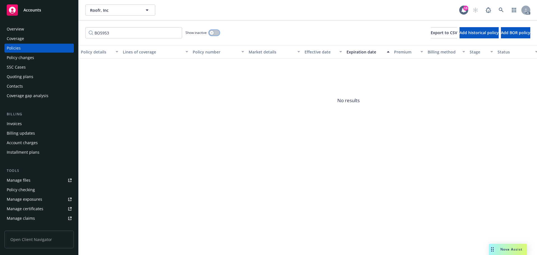
drag, startPoint x: 215, startPoint y: 31, endPoint x: 237, endPoint y: 43, distance: 25.2
click at [215, 31] on button "button" at bounding box center [214, 33] width 11 height 6
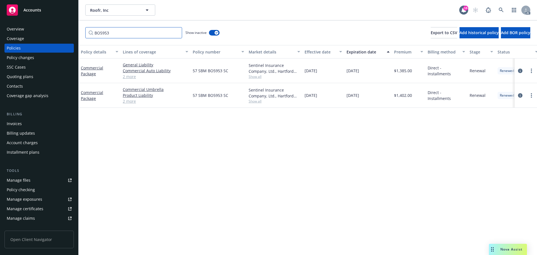
click at [143, 36] on input "BO5953" at bounding box center [133, 32] width 97 height 11
click at [122, 31] on input "BO5953" at bounding box center [133, 32] width 97 height 11
click at [117, 35] on input "BO5953" at bounding box center [133, 32] width 97 height 11
paste input "D3PE7"
type input "BD3PE7"
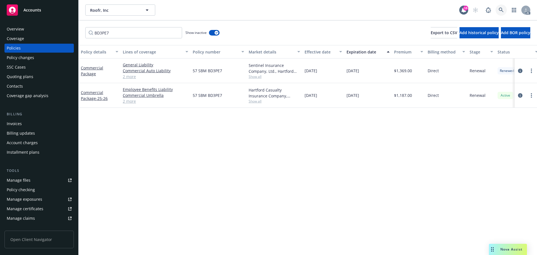
click at [502, 9] on icon at bounding box center [500, 10] width 5 height 5
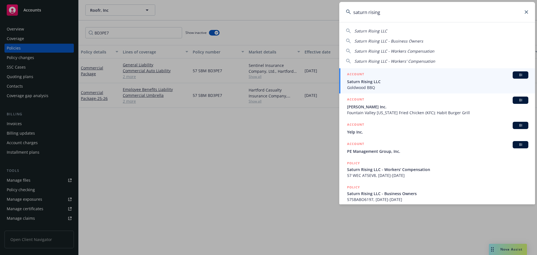
type input "saturn rising"
click at [411, 82] on span "Saturn Rising LLC" at bounding box center [437, 82] width 181 height 6
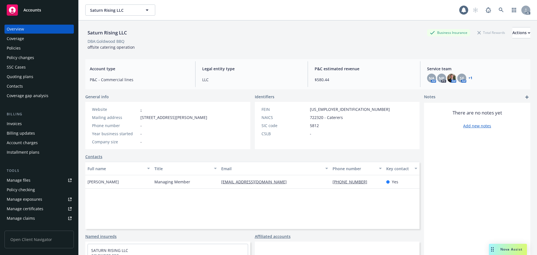
click at [30, 51] on div "Policies" at bounding box center [39, 48] width 65 height 9
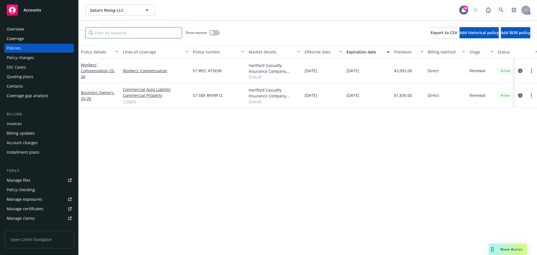
click at [125, 34] on input "Filter by keyword..." at bounding box center [133, 32] width 97 height 11
paste input "BN9W1Z"
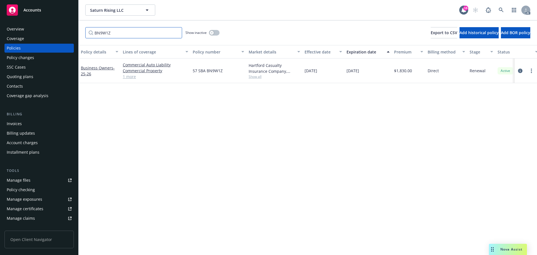
click at [116, 37] on input "BN9W1Z" at bounding box center [133, 32] width 97 height 11
paste input "AT5EV8"
type input "AT5EV8"
click at [501, 11] on icon at bounding box center [500, 10] width 5 height 5
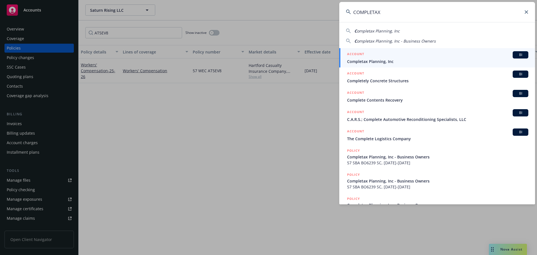
type input "COMPLETAX"
click at [378, 58] on span "Completax Planning, Inc" at bounding box center [437, 61] width 181 height 6
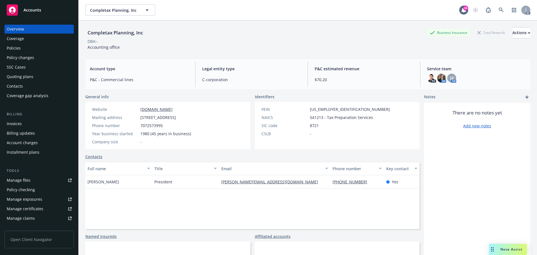
click at [34, 47] on div "Policies" at bounding box center [39, 48] width 65 height 9
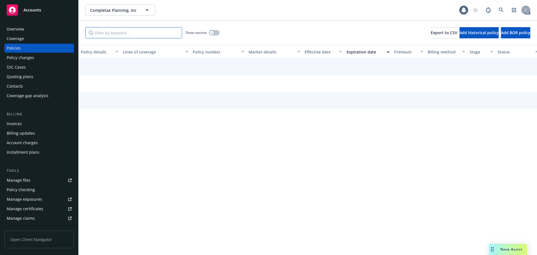
click at [124, 34] on input "Filter by keyword..." at bounding box center [133, 32] width 97 height 11
paste input "BN9W4X"
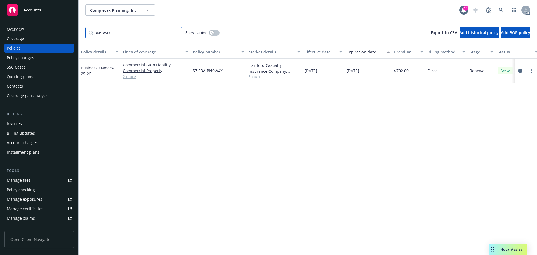
type input "BN9W4X"
click at [499, 9] on icon at bounding box center [500, 10] width 5 height 5
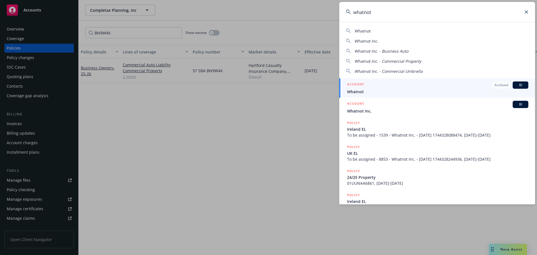
type input "whatnot"
click at [386, 89] on span "Whatnot" at bounding box center [437, 92] width 181 height 6
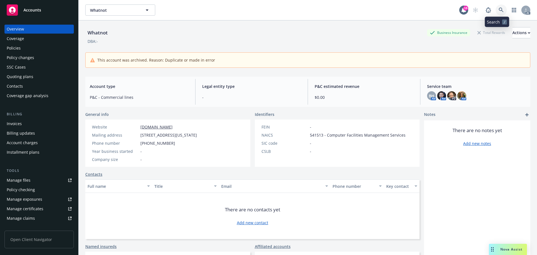
click at [499, 9] on icon at bounding box center [500, 10] width 5 height 5
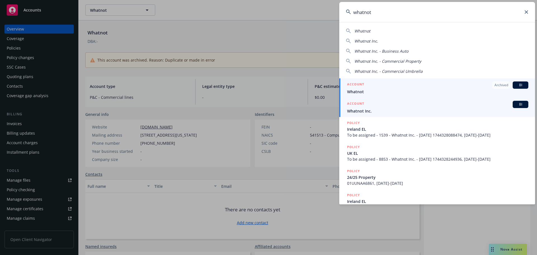
type input "whatnot"
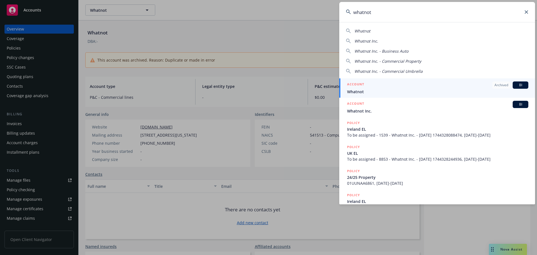
drag, startPoint x: 430, startPoint y: 108, endPoint x: 422, endPoint y: 108, distance: 8.1
click at [430, 108] on div "ACCOUNT BI" at bounding box center [437, 104] width 181 height 7
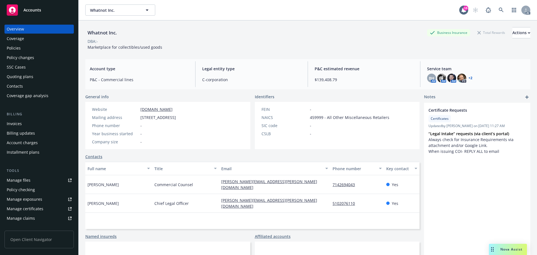
click at [34, 47] on div "Policies" at bounding box center [39, 48] width 65 height 9
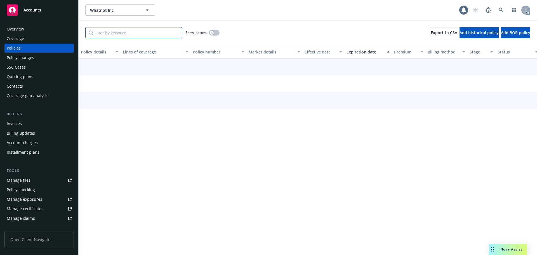
click at [119, 32] on input "Filter by keyword..." at bounding box center [133, 32] width 97 height 11
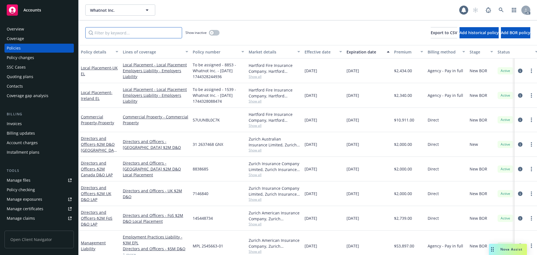
paste input "WHATNOT"
click at [129, 33] on input "WHATNOT" at bounding box center [133, 32] width 97 height 11
paste input "AT5HLU"
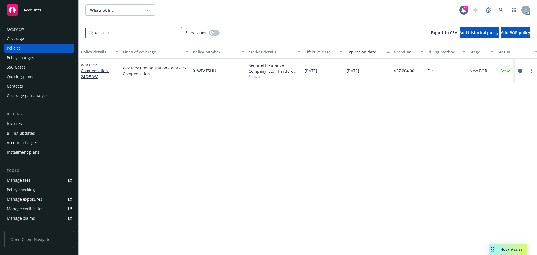
type input "AT5HLU"
click at [501, 10] on icon at bounding box center [500, 10] width 5 height 5
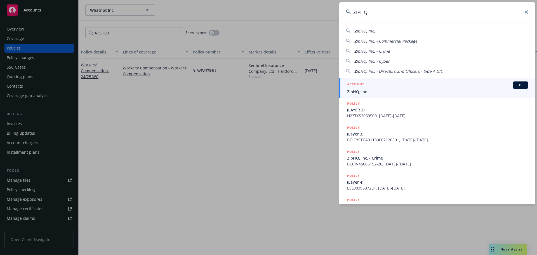
type input "ZIPHQ"
drag, startPoint x: 419, startPoint y: 87, endPoint x: 387, endPoint y: 64, distance: 39.2
click at [418, 87] on div "ACCOUNT BI" at bounding box center [437, 84] width 181 height 7
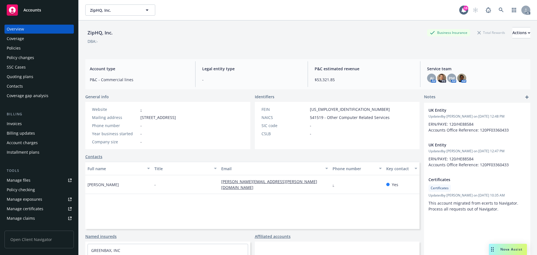
click at [54, 48] on div "Policies" at bounding box center [39, 48] width 65 height 9
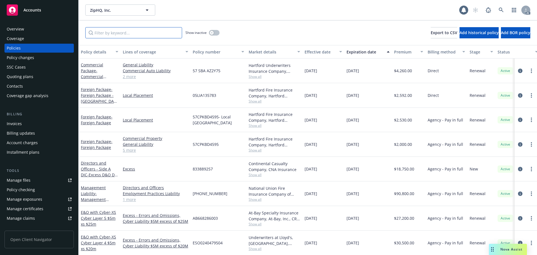
click at [154, 31] on input "Filter by keyword..." at bounding box center [133, 32] width 97 height 11
paste input "AZ2Y75"
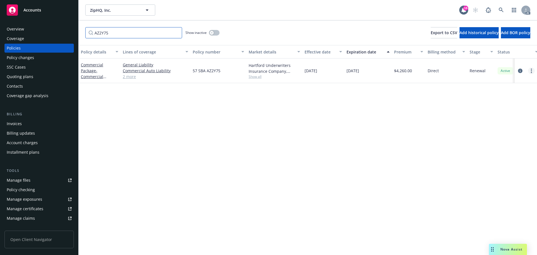
type input "AZ2Y75"
click at [497, 8] on link at bounding box center [500, 9] width 11 height 11
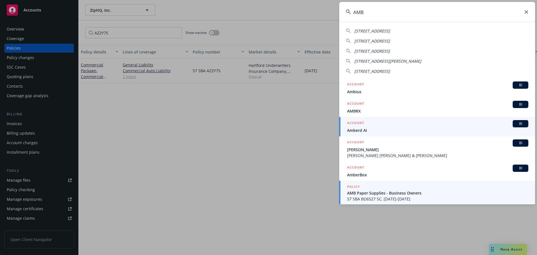
scroll to position [1, 0]
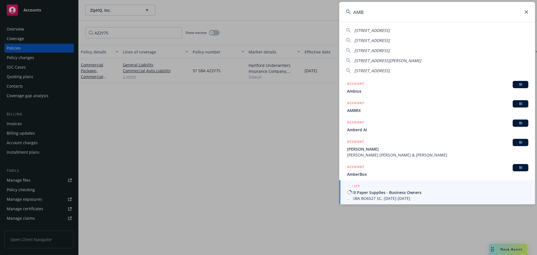
type input "AMB"
click at [371, 185] on div "POLICY" at bounding box center [437, 186] width 181 height 6
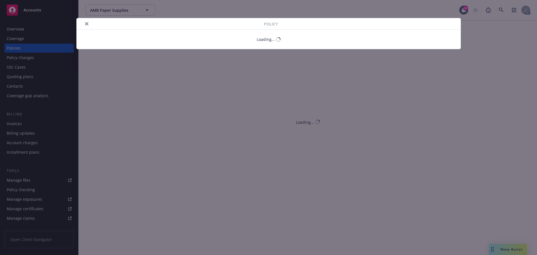
click at [85, 21] on div "Policy" at bounding box center [269, 23] width 384 height 11
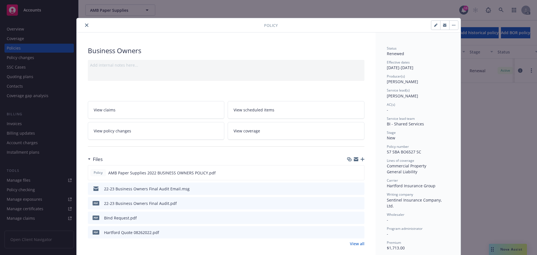
click at [85, 24] on icon "close" at bounding box center [86, 24] width 3 height 3
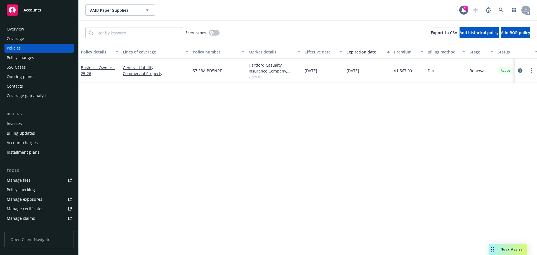
click at [35, 26] on div "Overview" at bounding box center [39, 29] width 65 height 9
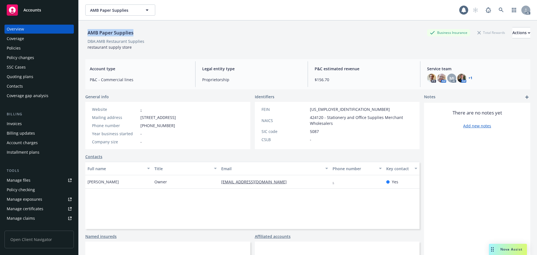
drag, startPoint x: 103, startPoint y: 32, endPoint x: 87, endPoint y: 33, distance: 15.1
click at [87, 33] on div "AMB Paper Supplies Business Insurance Total Rewards Actions" at bounding box center [307, 32] width 445 height 11
copy div "AMB Paper Supplies"
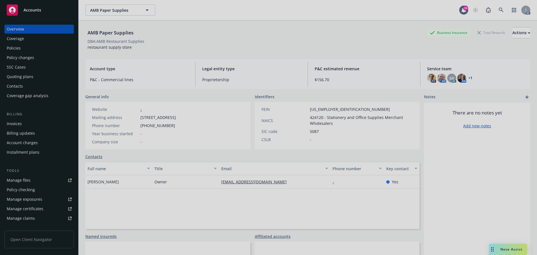
drag, startPoint x: 493, startPoint y: 11, endPoint x: 498, endPoint y: 11, distance: 4.5
click at [494, 11] on div at bounding box center [268, 127] width 537 height 255
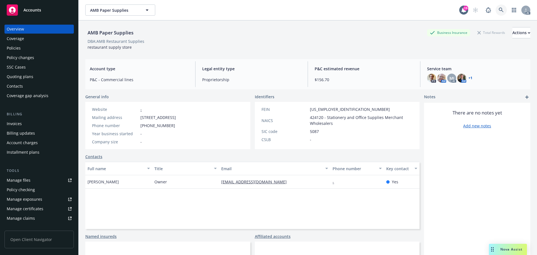
click at [498, 11] on icon at bounding box center [500, 10] width 5 height 5
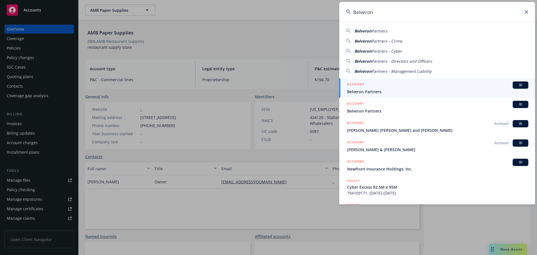
type input "Belveron"
click at [386, 86] on div "ACCOUNT BI" at bounding box center [437, 84] width 181 height 7
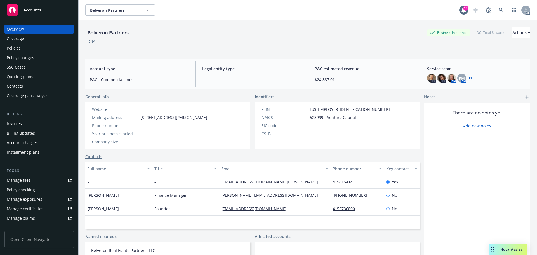
click at [17, 48] on div "Policies" at bounding box center [14, 48] width 14 height 9
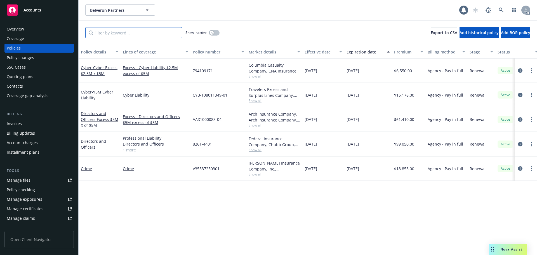
click at [128, 36] on input "Filter by keyword..." at bounding box center [133, 32] width 97 height 11
click at [517, 71] on link "circleInformation" at bounding box center [519, 70] width 7 height 7
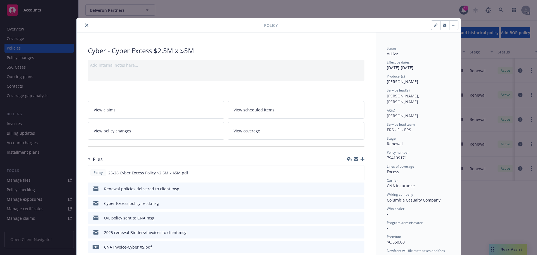
click at [85, 26] on icon "close" at bounding box center [86, 24] width 3 height 3
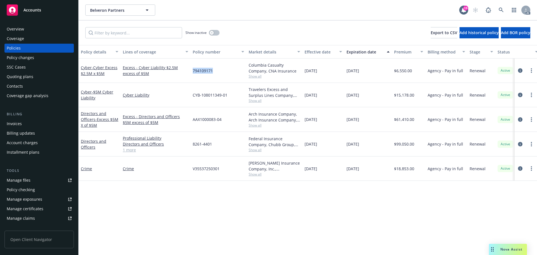
drag, startPoint x: 218, startPoint y: 72, endPoint x: 192, endPoint y: 73, distance: 25.7
click at [192, 73] on div "794109171" at bounding box center [218, 70] width 56 height 24
copy span "794109171"
click at [223, 73] on div "794109171" at bounding box center [218, 70] width 56 height 24
click at [203, 72] on span "794109171" at bounding box center [203, 71] width 20 height 6
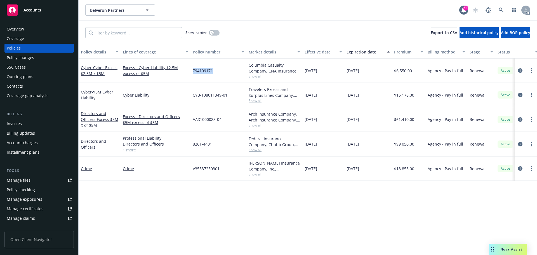
click at [203, 72] on span "794109171" at bounding box center [203, 71] width 20 height 6
copy span "794109171"
click at [133, 33] on input "Filter by keyword..." at bounding box center [133, 32] width 97 height 11
paste input "794109171"
type input "794109171"
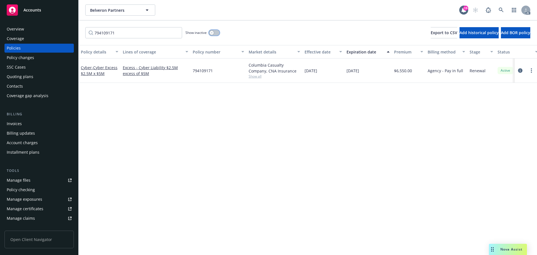
click at [212, 34] on div "button" at bounding box center [212, 33] width 4 height 4
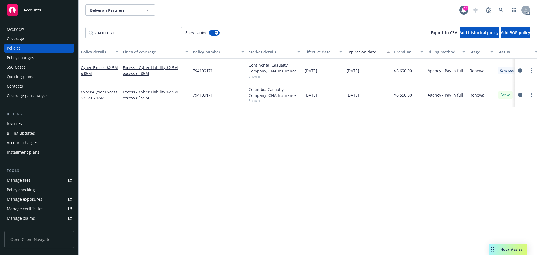
click at [524, 74] on div at bounding box center [525, 70] width 22 height 24
click at [520, 71] on icon "circleInformation" at bounding box center [520, 70] width 4 height 4
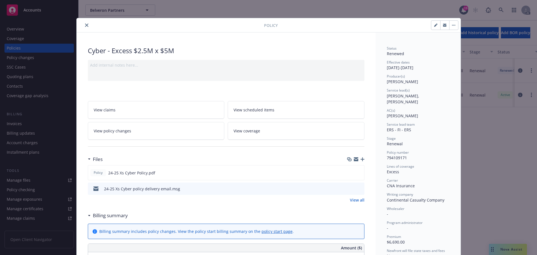
click at [403, 97] on span "[PERSON_NAME], [PERSON_NAME]" at bounding box center [403, 98] width 34 height 11
click at [23, 121] on div "Policy Cyber - Excess $2.5M x $5M Add internal notes here... View claims View s…" at bounding box center [268, 127] width 537 height 255
click at [83, 26] on button "close" at bounding box center [86, 25] width 7 height 7
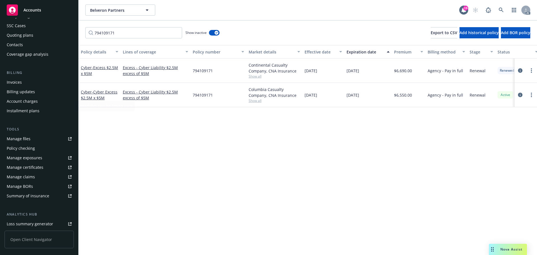
scroll to position [110, 0]
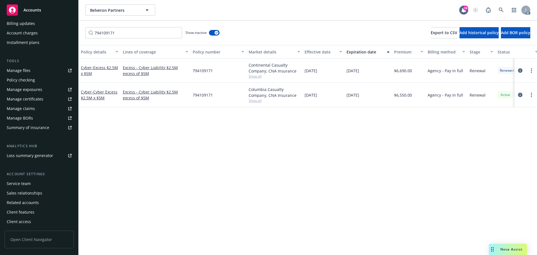
click at [28, 184] on div "Service team" at bounding box center [19, 183] width 24 height 9
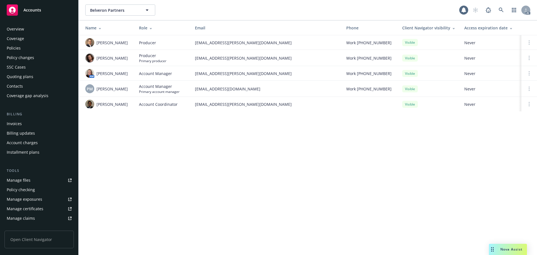
scroll to position [110, 0]
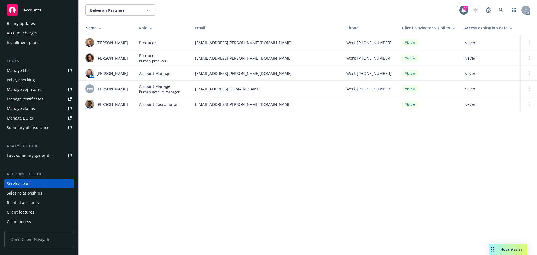
click at [114, 73] on span "[PERSON_NAME]" at bounding box center [111, 73] width 31 height 6
